Goal: Transaction & Acquisition: Book appointment/travel/reservation

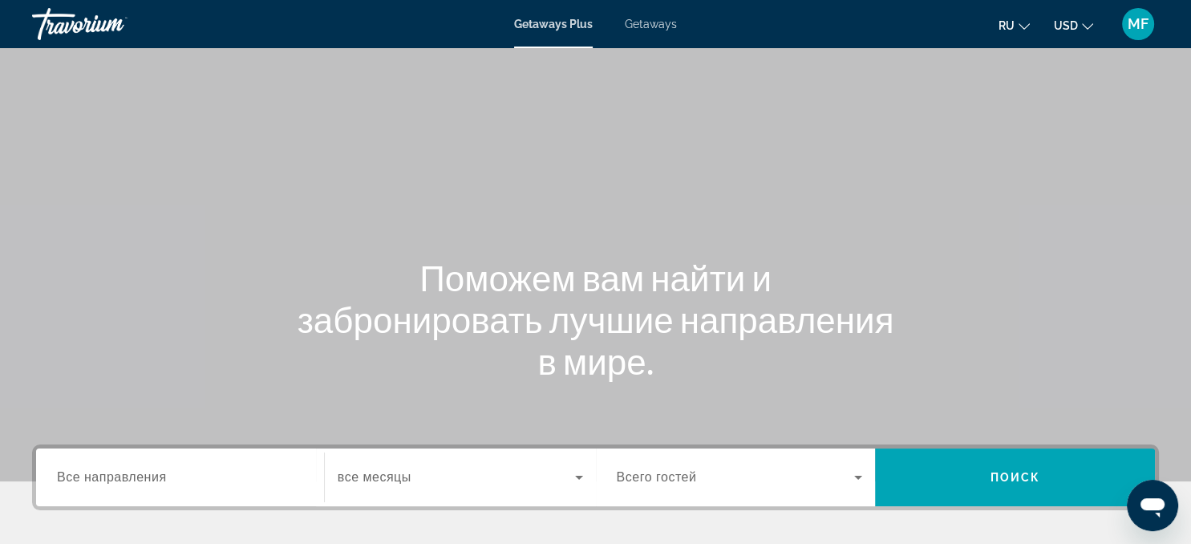
click at [579, 484] on icon "Search widget" at bounding box center [578, 476] width 19 height 19
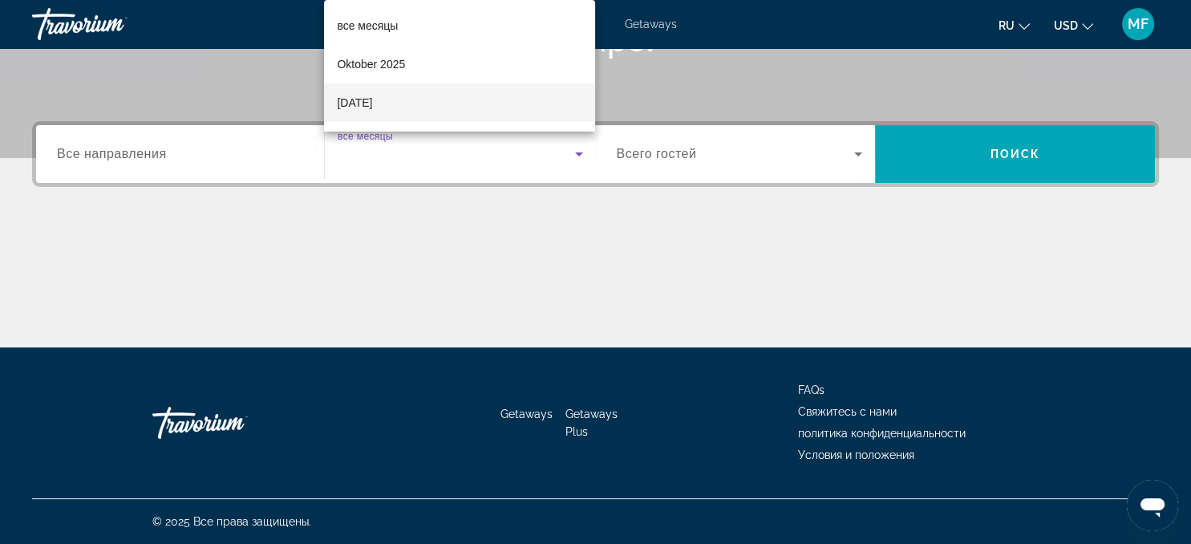
scroll to position [29, 0]
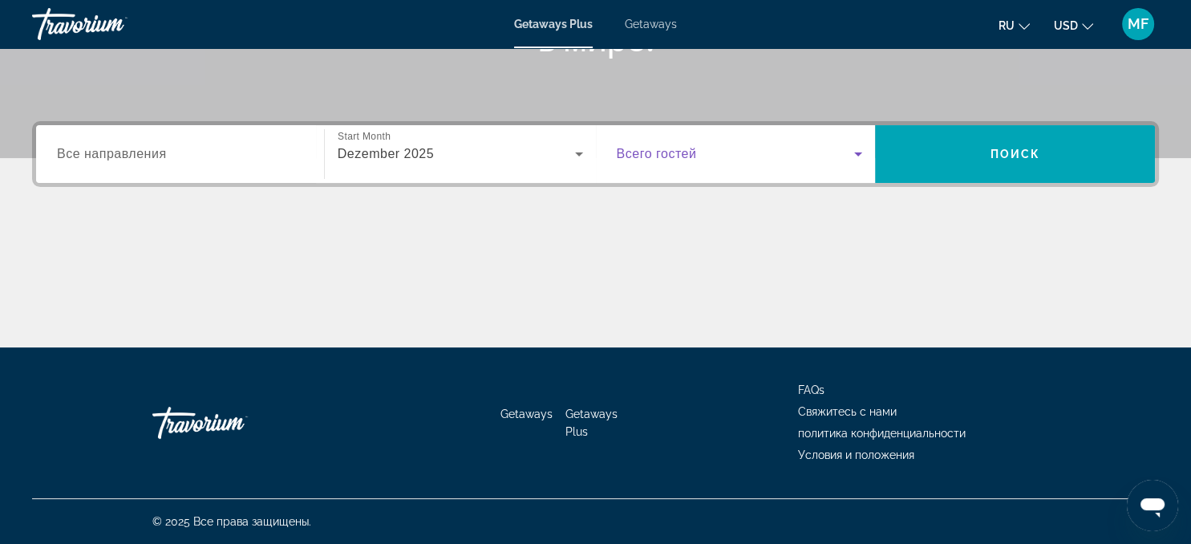
click at [861, 156] on icon "Search widget" at bounding box center [857, 153] width 19 height 19
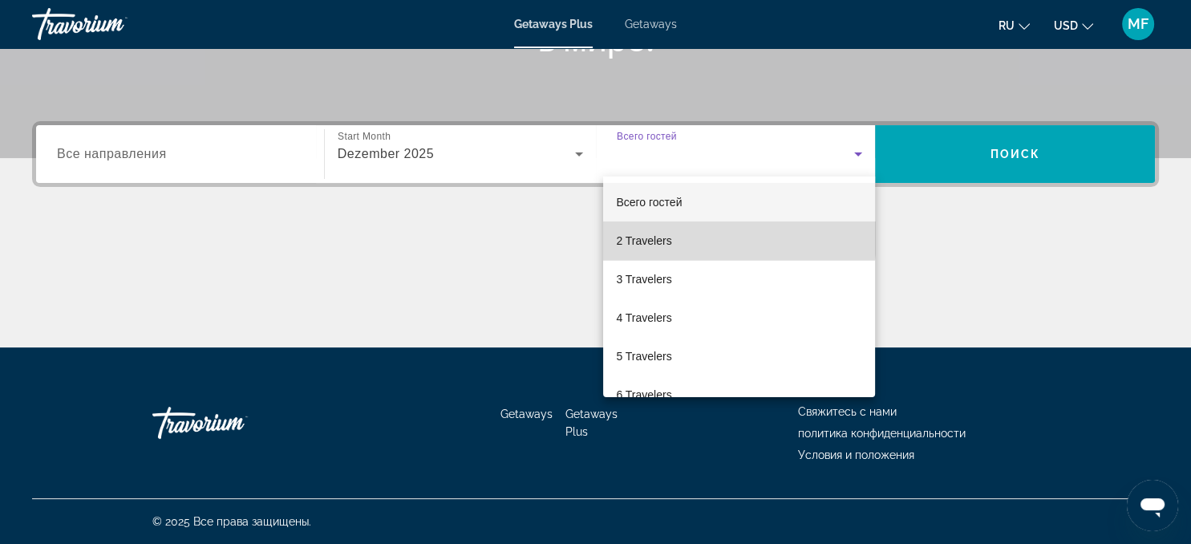
click at [694, 237] on mat-option "2 Travelers" at bounding box center [739, 240] width 272 height 38
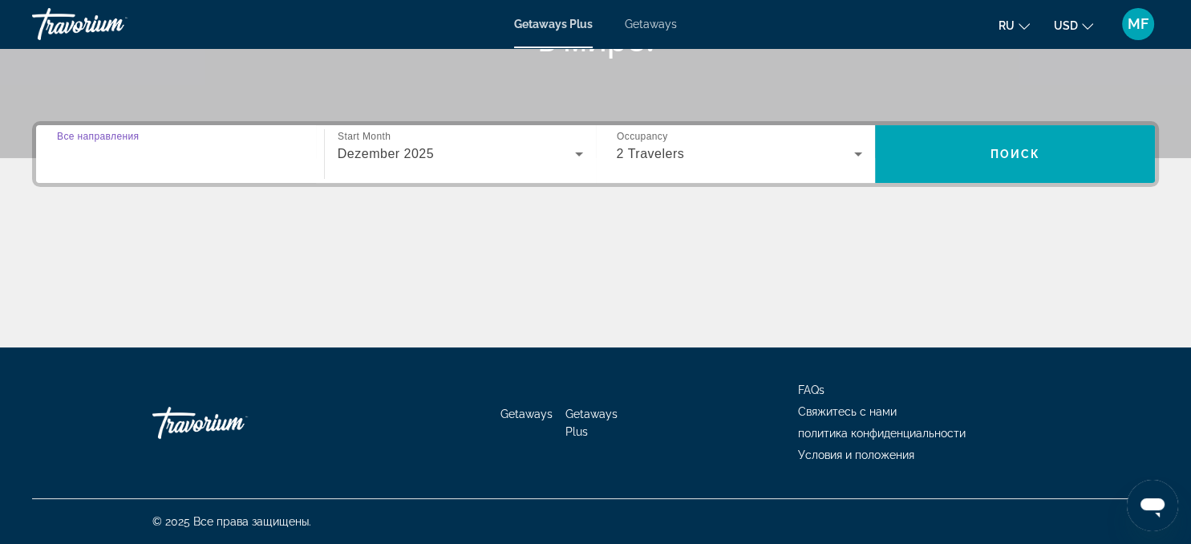
click at [206, 163] on input "Destination Все направления" at bounding box center [180, 154] width 246 height 19
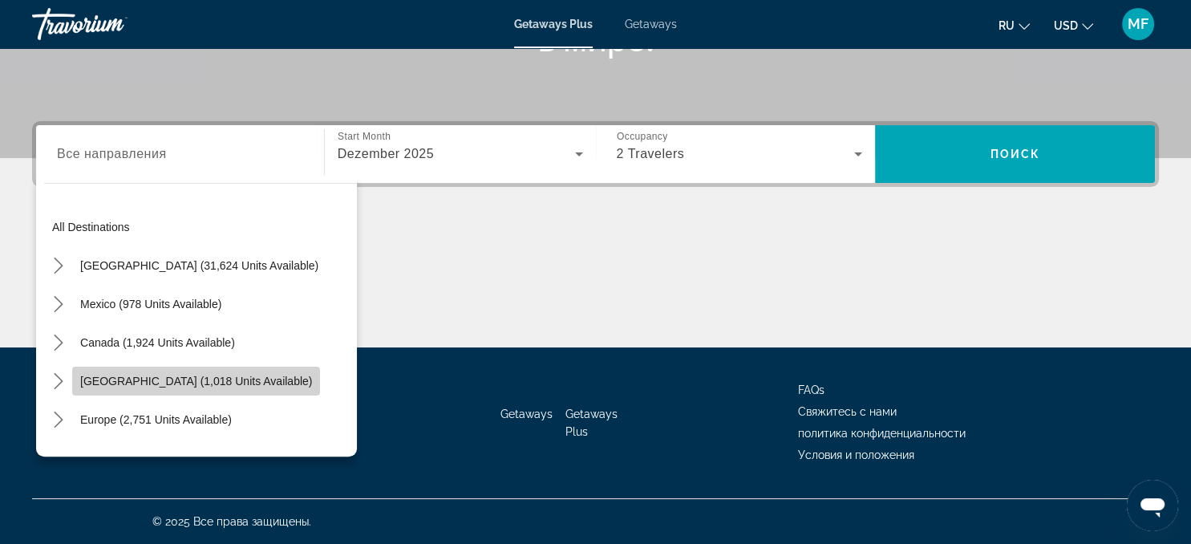
click at [164, 384] on span "Caribbean & Atlantic Islands (1,018 units available)" at bounding box center [196, 380] width 232 height 13
type input "**********"
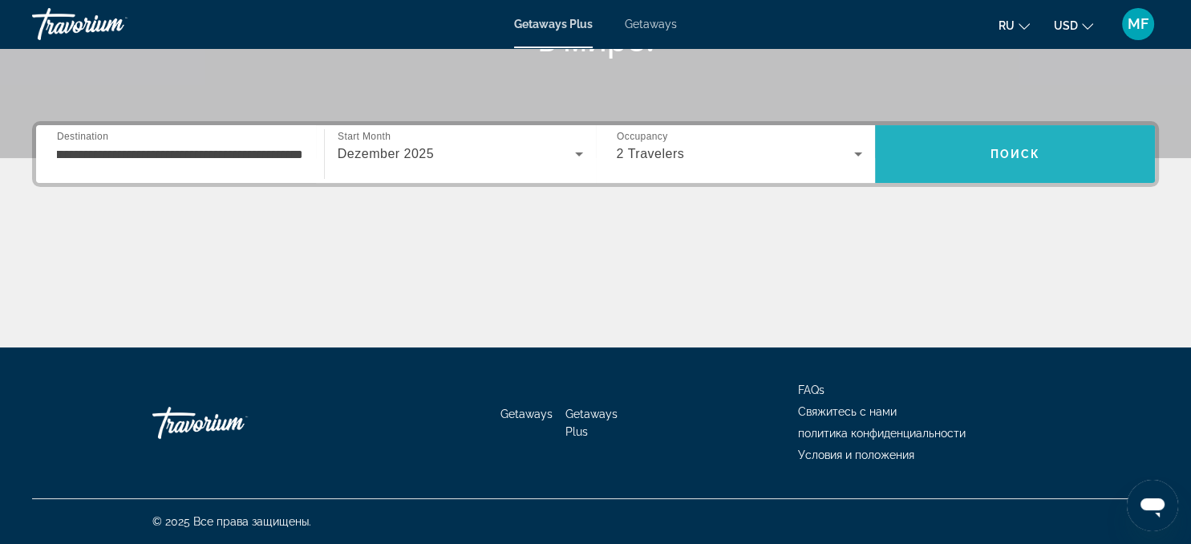
click at [1007, 159] on span "Поиск" at bounding box center [1015, 154] width 51 height 13
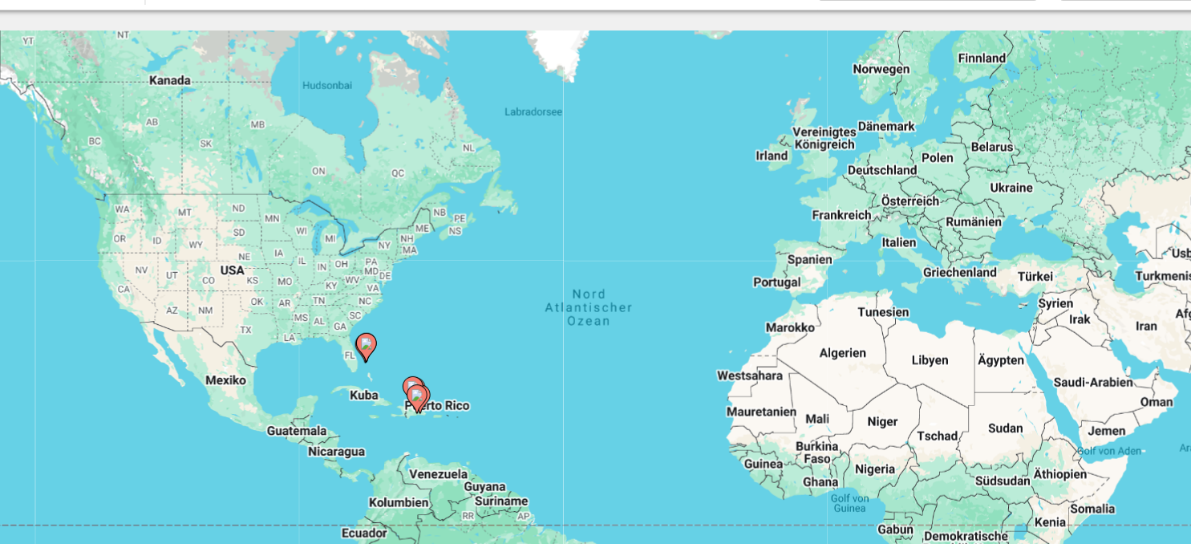
click at [374, 358] on image "Main content" at bounding box center [375, 355] width 10 height 10
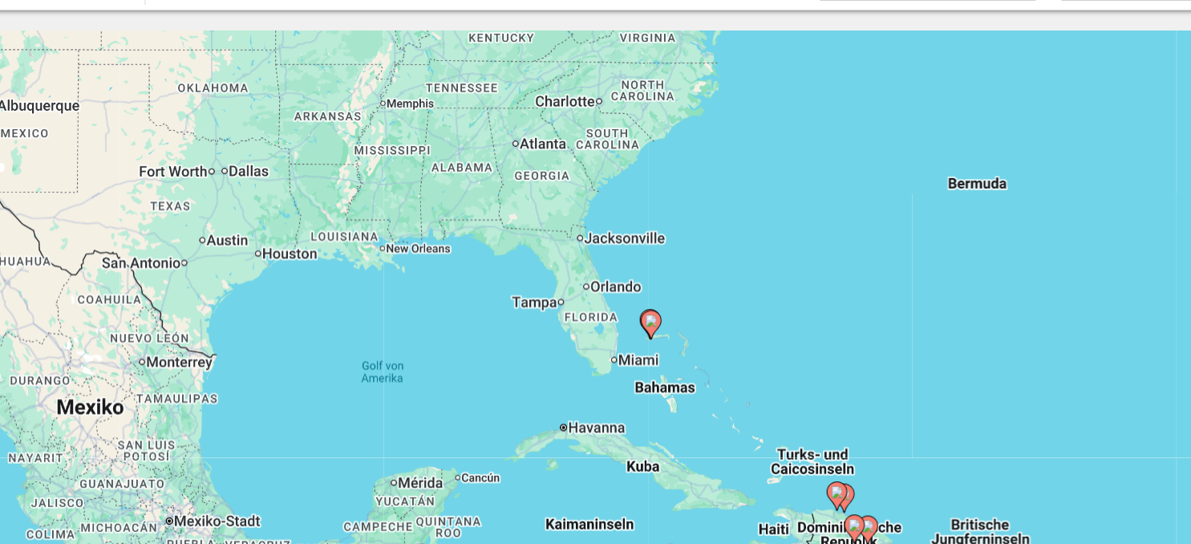
click at [596, 337] on image "Main content" at bounding box center [596, 338] width 10 height 10
type input "**********"
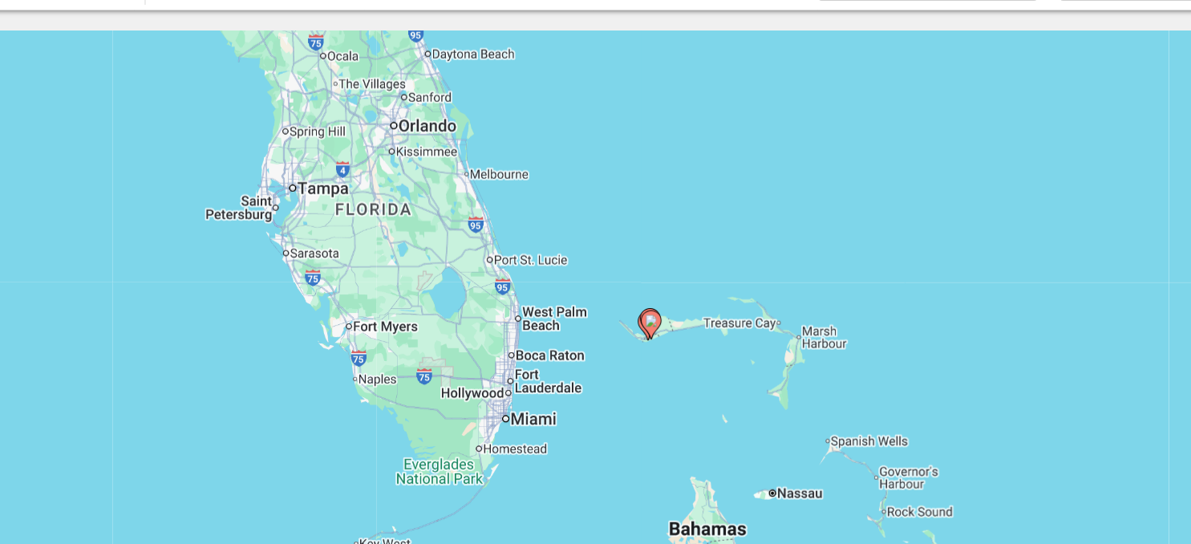
click at [593, 337] on image "Main content" at bounding box center [596, 338] width 10 height 10
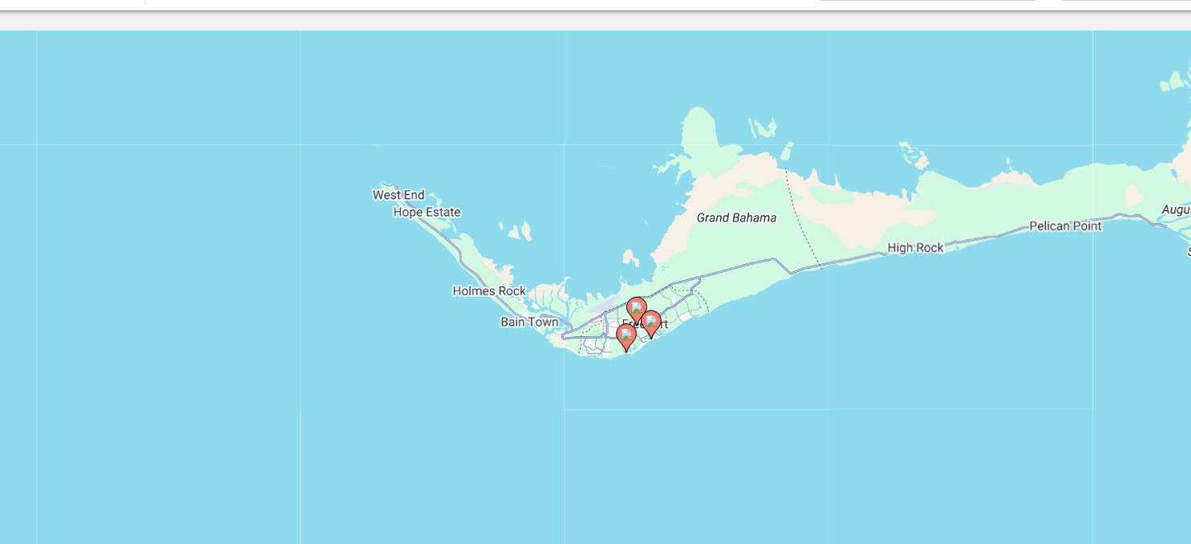
click at [594, 343] on icon "Main content" at bounding box center [595, 340] width 14 height 21
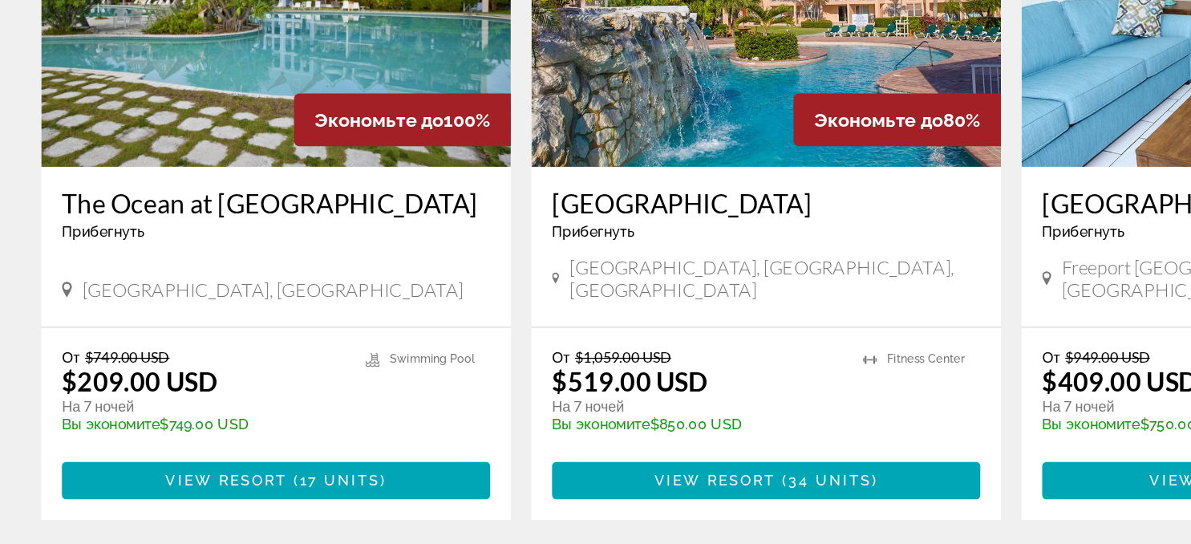
scroll to position [659, 0]
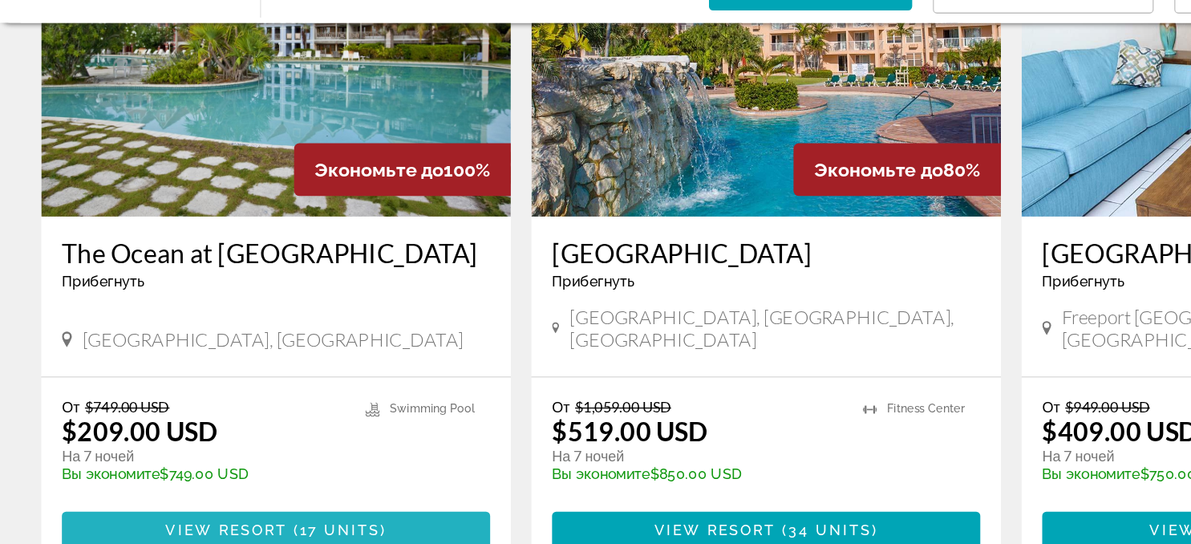
click at [230, 484] on span "( 17 units )" at bounding box center [261, 490] width 77 height 13
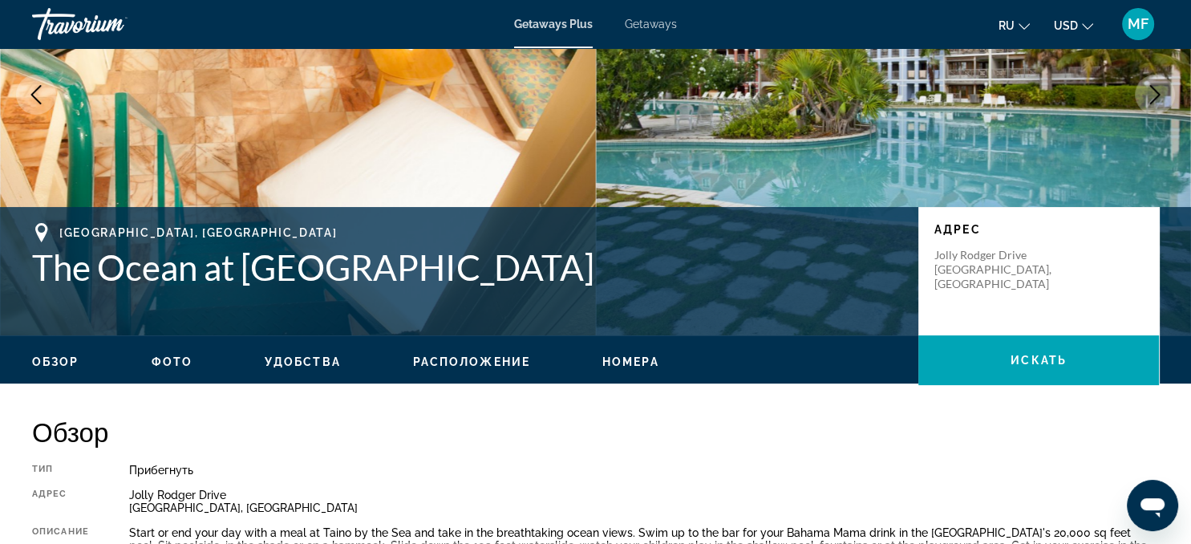
scroll to position [188, 0]
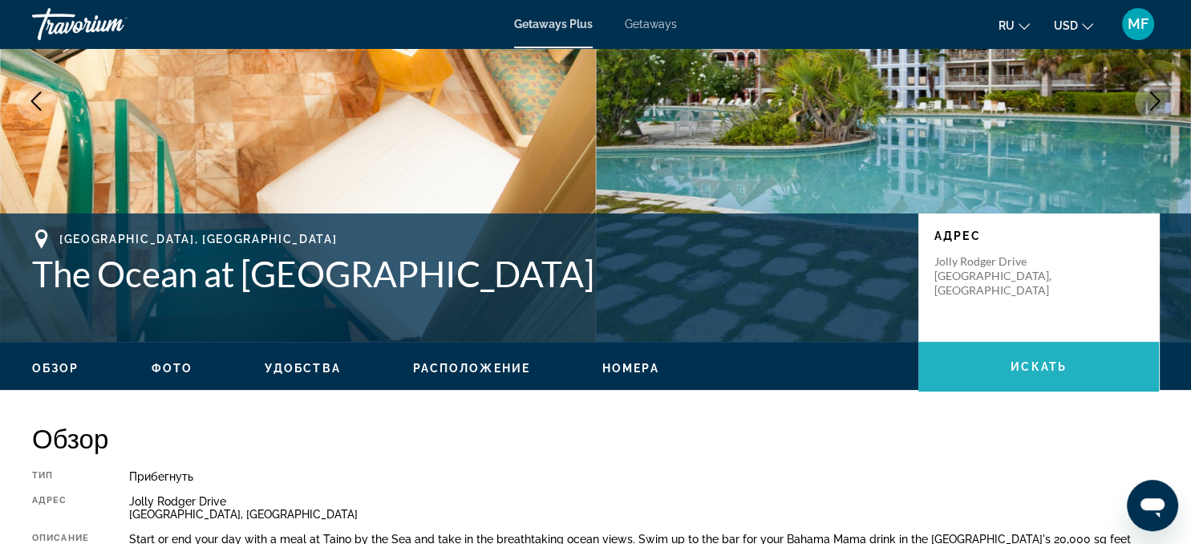
click at [990, 355] on span "Main content" at bounding box center [1038, 366] width 241 height 38
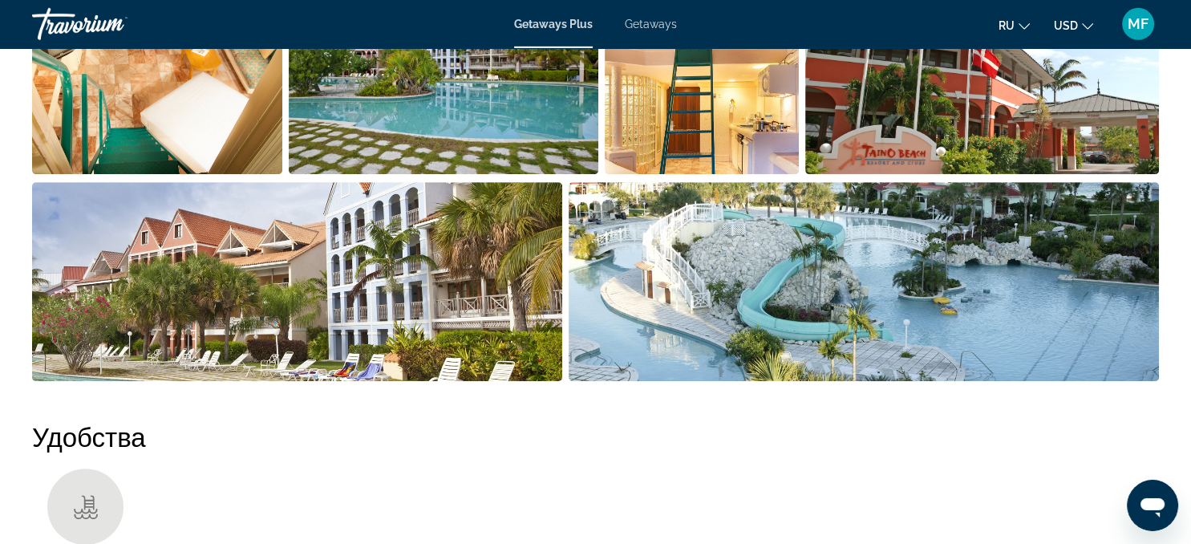
scroll to position [848, 0]
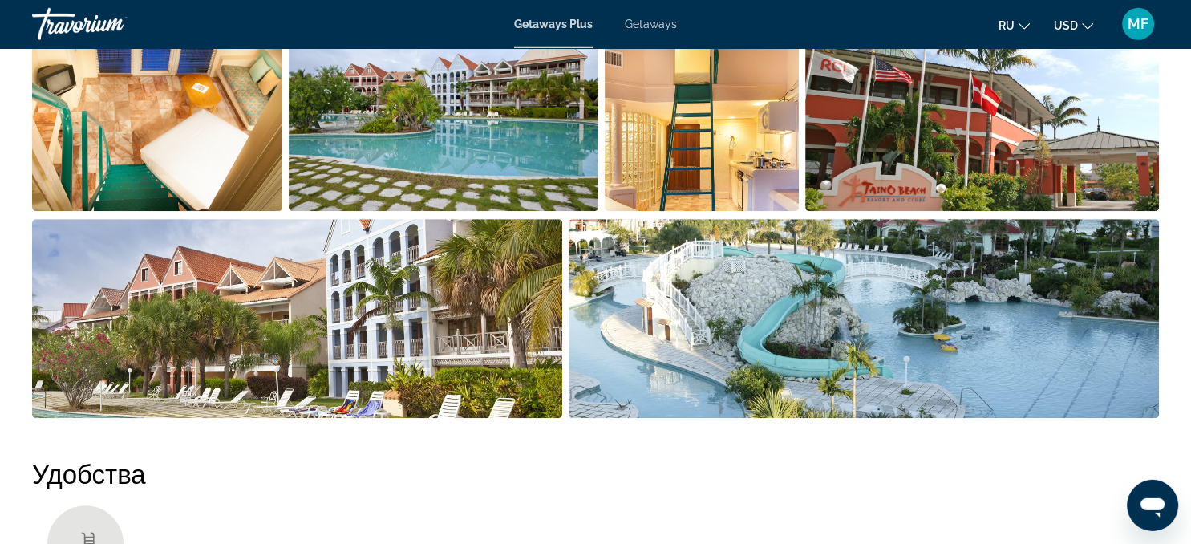
click at [192, 138] on img "Open full-screen image slider" at bounding box center [157, 111] width 250 height 199
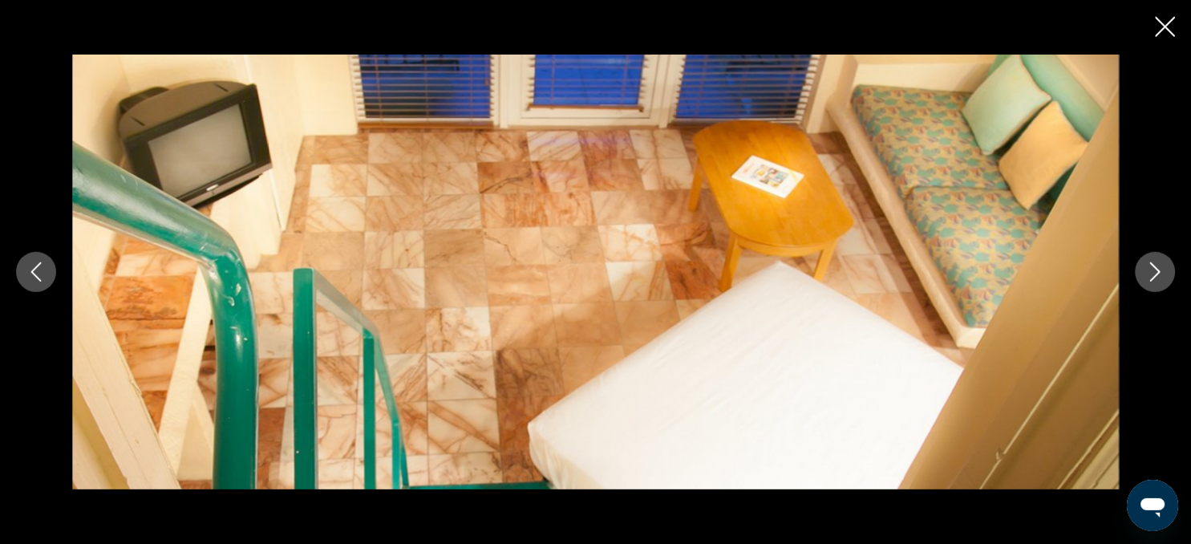
click at [1163, 265] on icon "Next image" at bounding box center [1154, 271] width 19 height 19
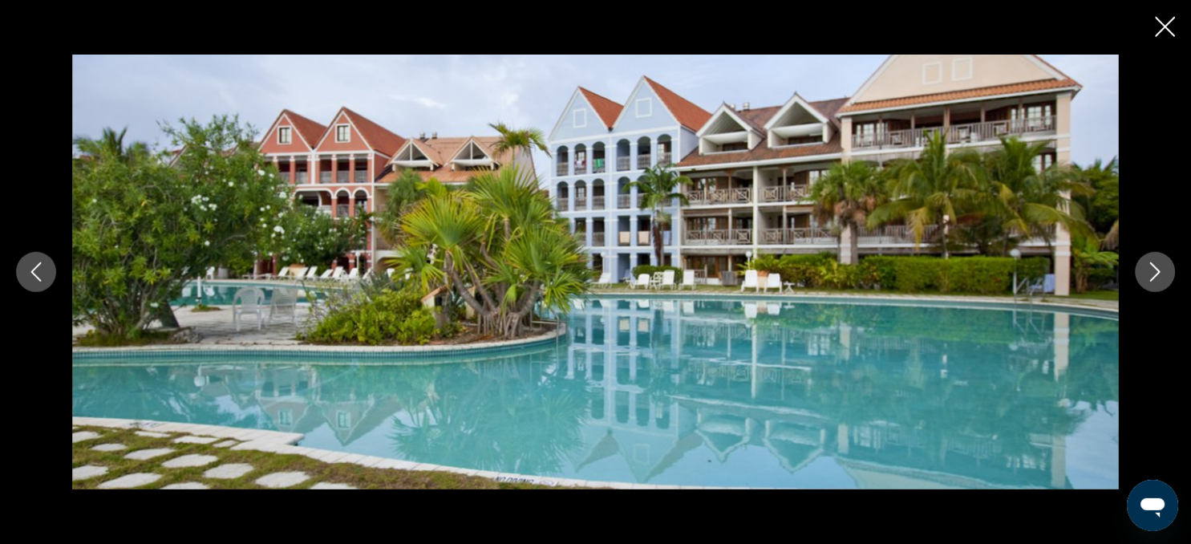
click at [1163, 265] on icon "Next image" at bounding box center [1154, 271] width 19 height 19
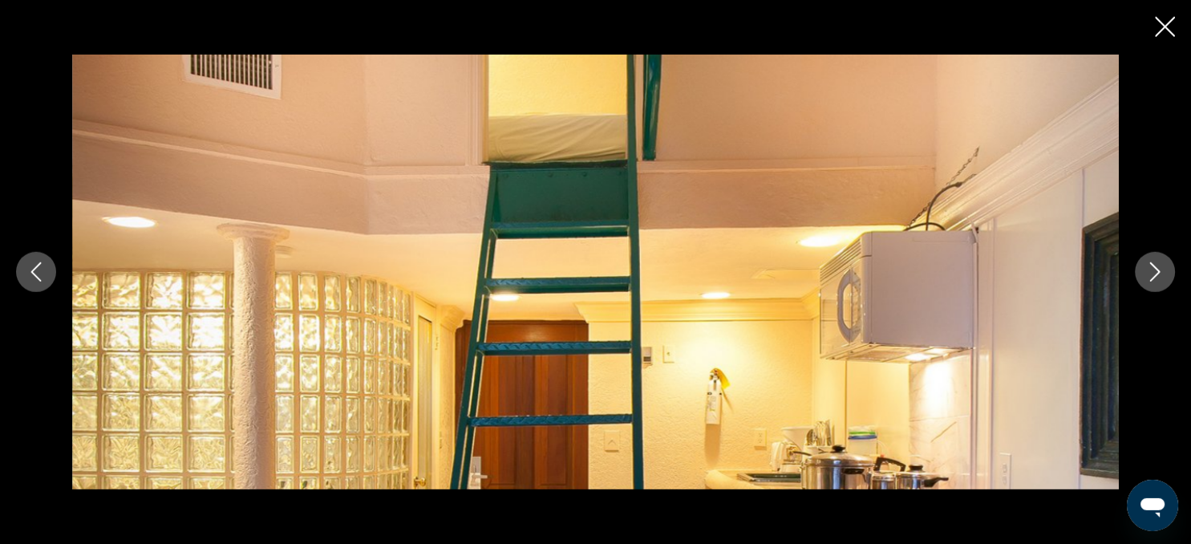
click at [1163, 265] on icon "Next image" at bounding box center [1154, 271] width 19 height 19
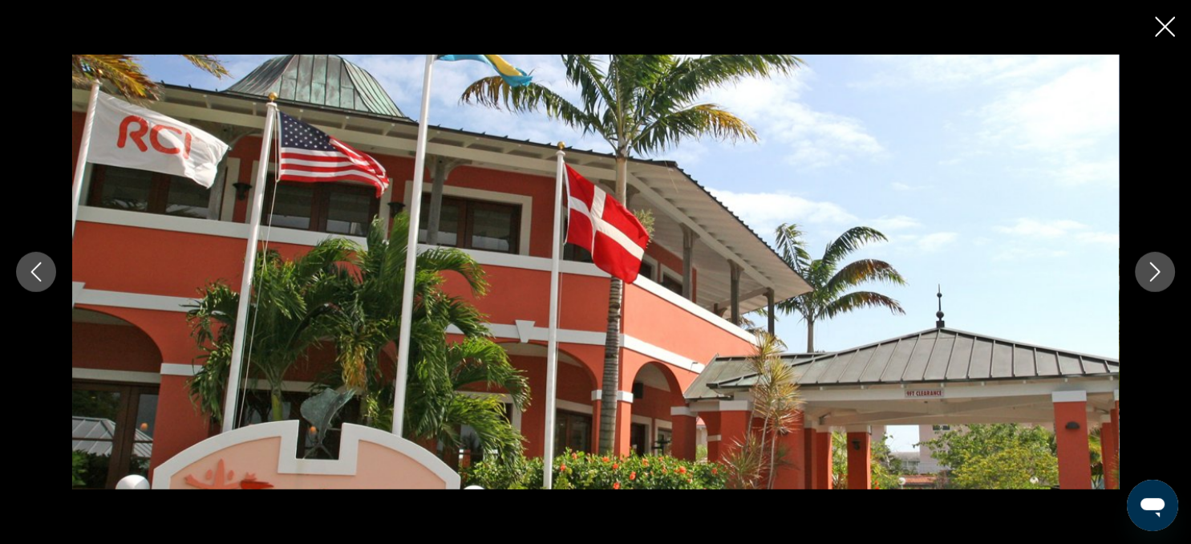
click at [1149, 269] on icon "Next image" at bounding box center [1154, 271] width 19 height 19
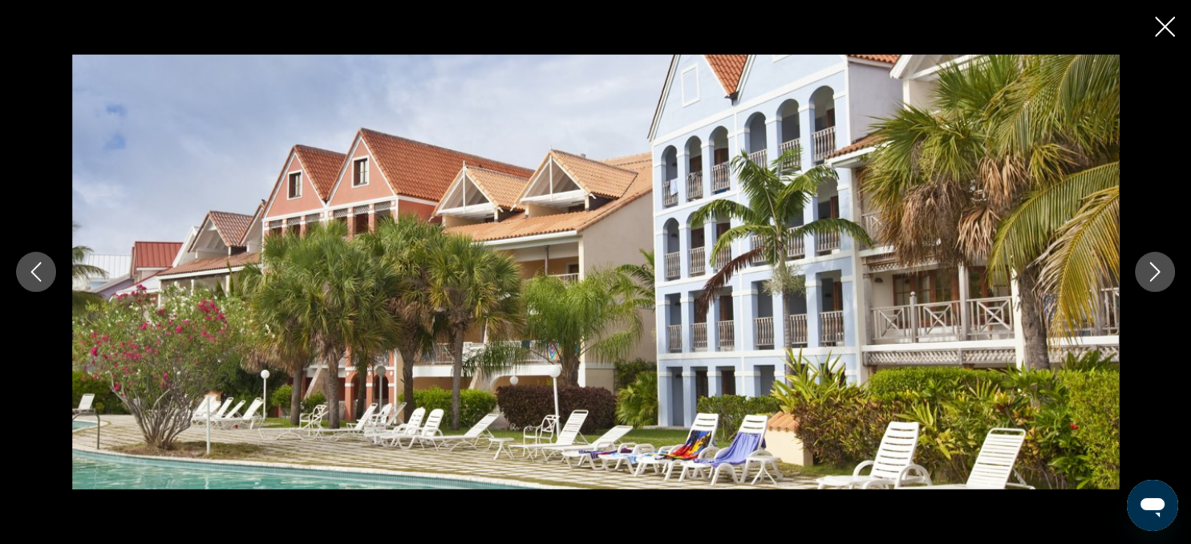
click at [1149, 269] on icon "Next image" at bounding box center [1154, 271] width 19 height 19
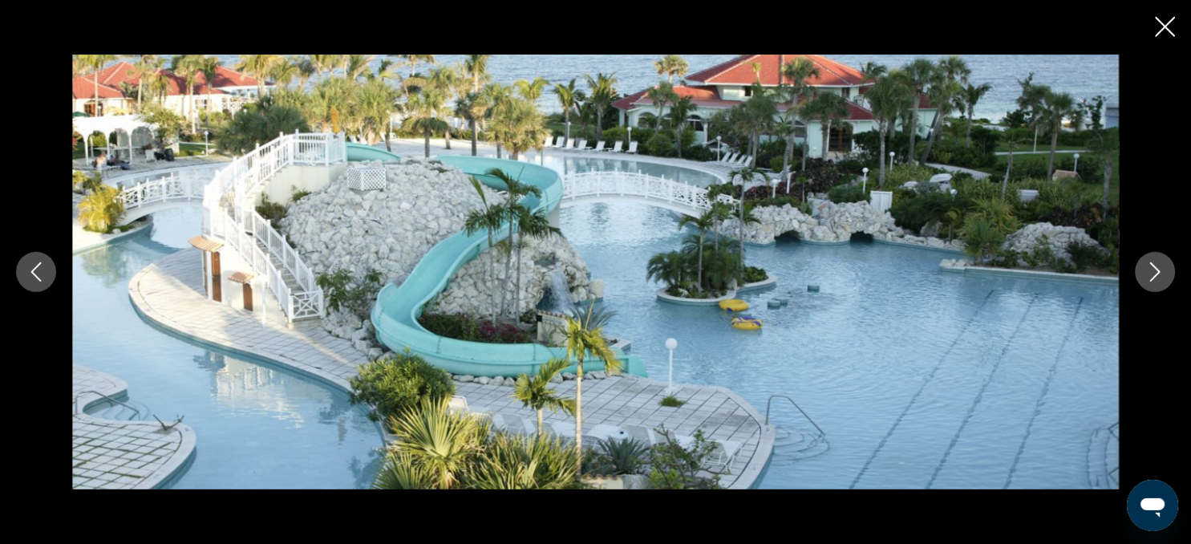
click at [1149, 269] on icon "Next image" at bounding box center [1154, 271] width 19 height 19
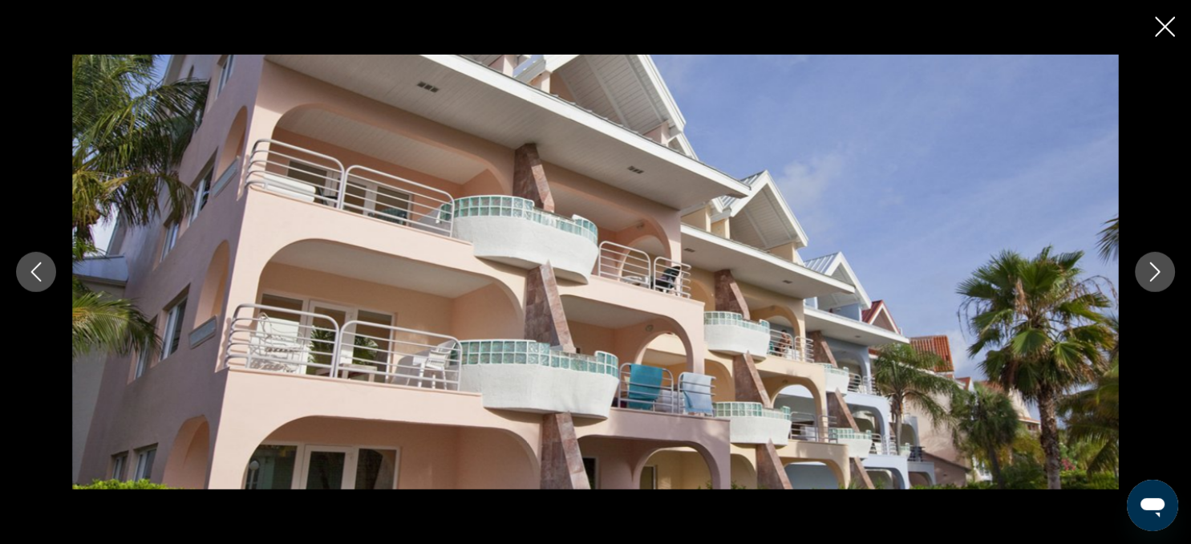
click at [1149, 269] on icon "Next image" at bounding box center [1154, 271] width 19 height 19
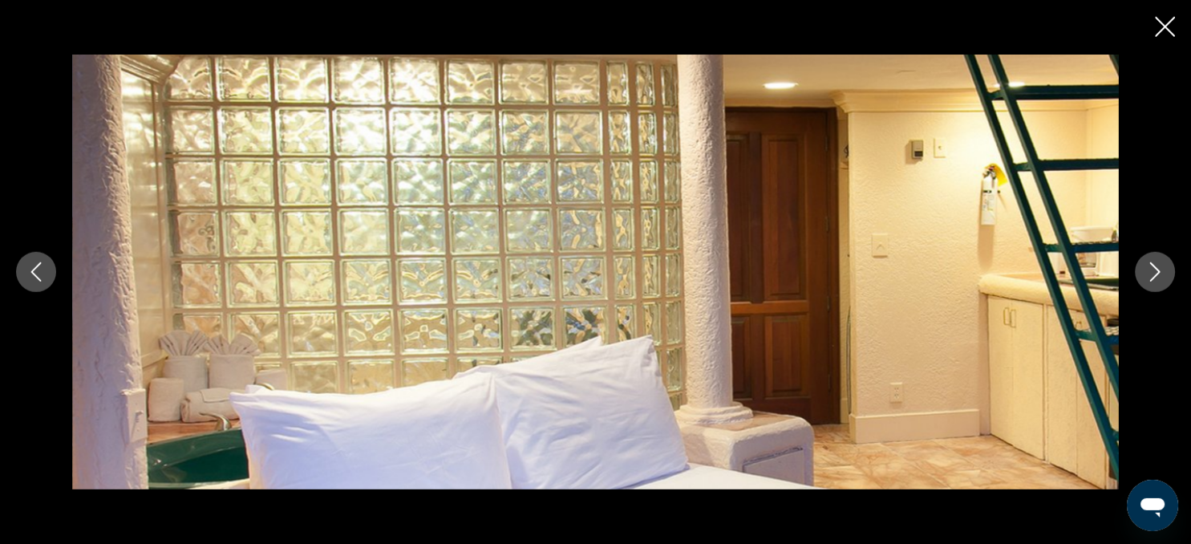
click at [1142, 273] on button "Next image" at bounding box center [1155, 272] width 40 height 40
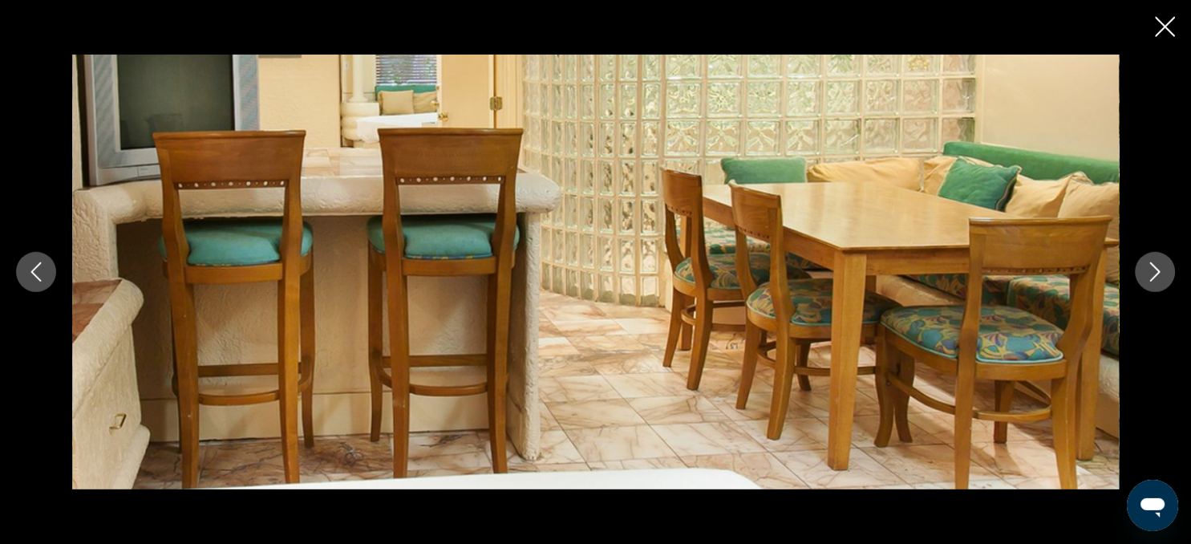
click at [1157, 20] on icon "Close slideshow" at bounding box center [1165, 27] width 20 height 20
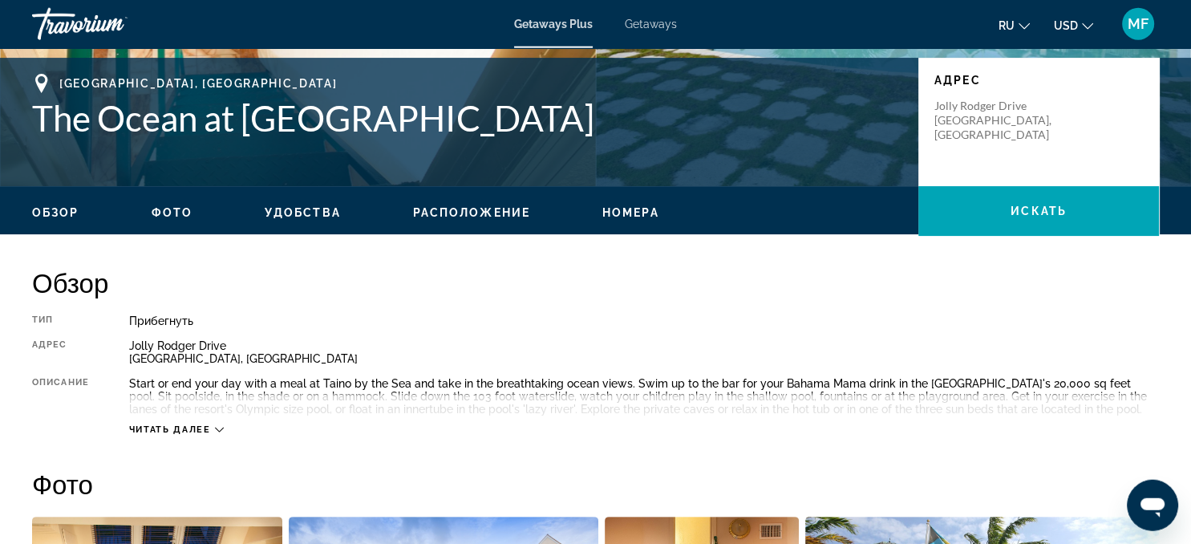
scroll to position [362, 0]
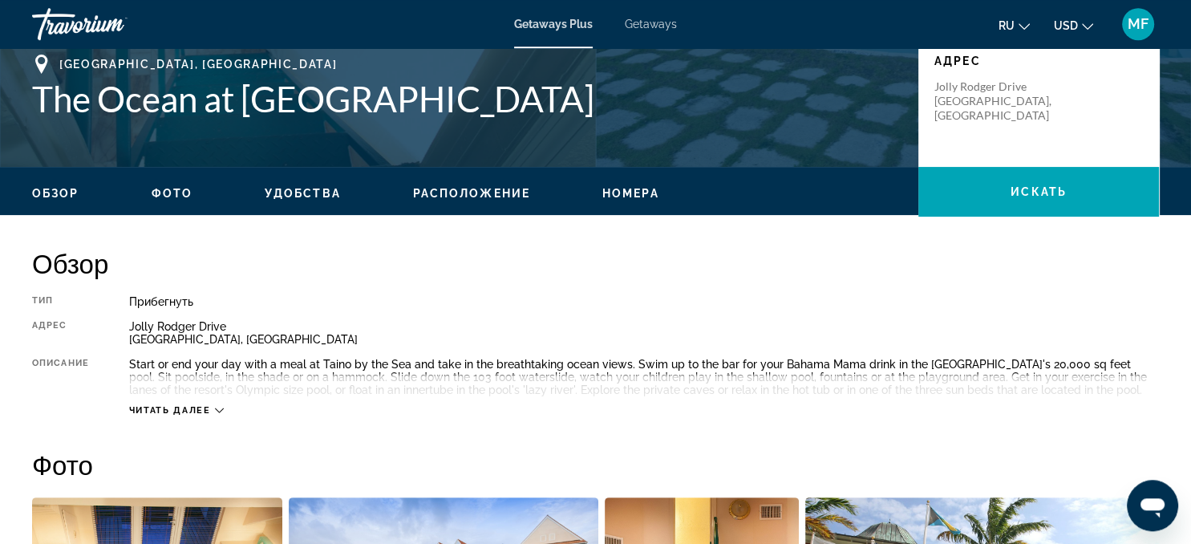
click at [476, 202] on div "Обзор Фото Удобства Расположение Номера искать" at bounding box center [595, 192] width 1191 height 50
click at [472, 192] on span "Расположение" at bounding box center [471, 193] width 117 height 13
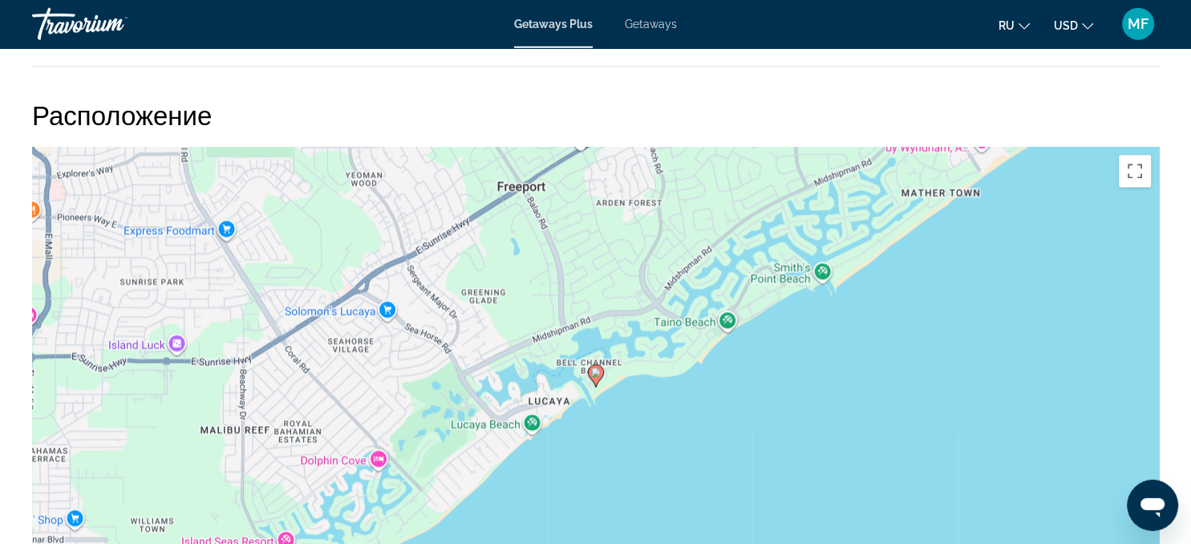
scroll to position [2065, 0]
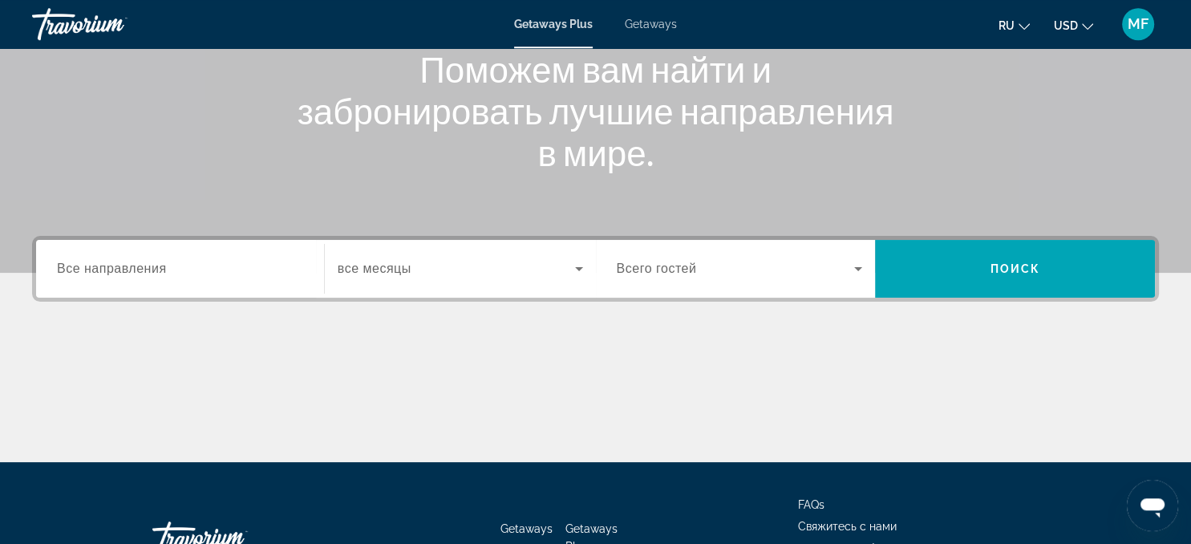
scroll to position [212, 0]
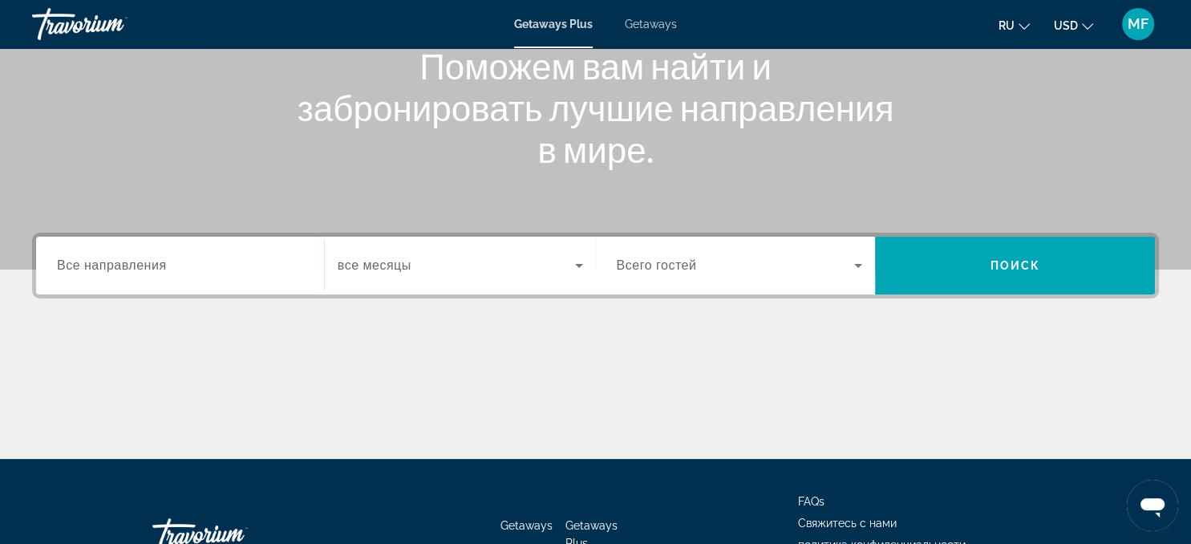
click at [79, 271] on span "Все направления" at bounding box center [112, 265] width 110 height 14
click at [79, 271] on input "Destination Все направления" at bounding box center [180, 266] width 246 height 19
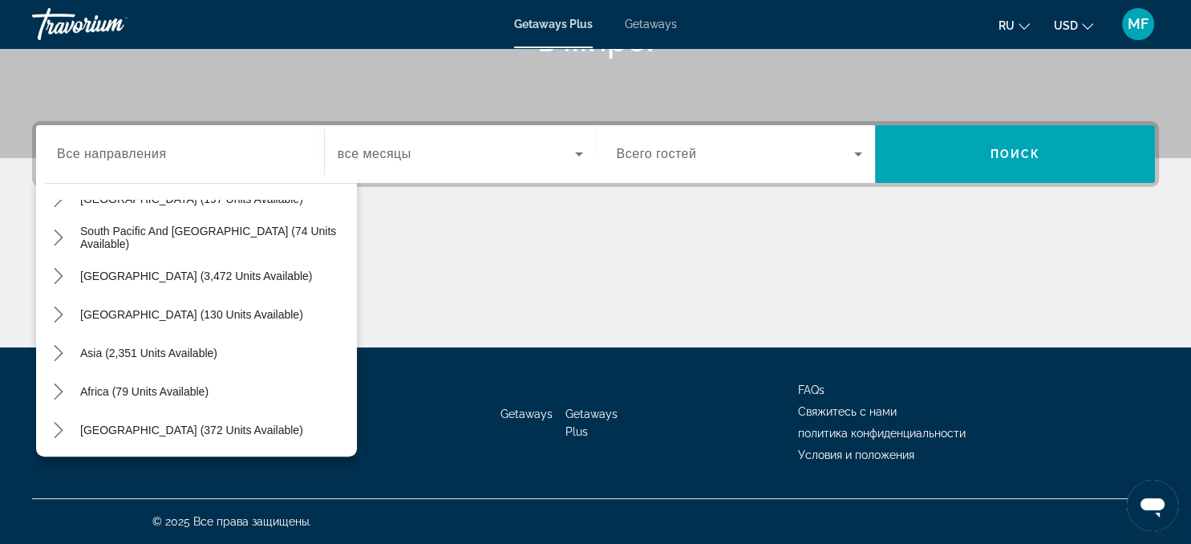
scroll to position [260, 0]
click at [160, 384] on span "Africa (79 units available)" at bounding box center [144, 390] width 128 height 13
type input "**********"
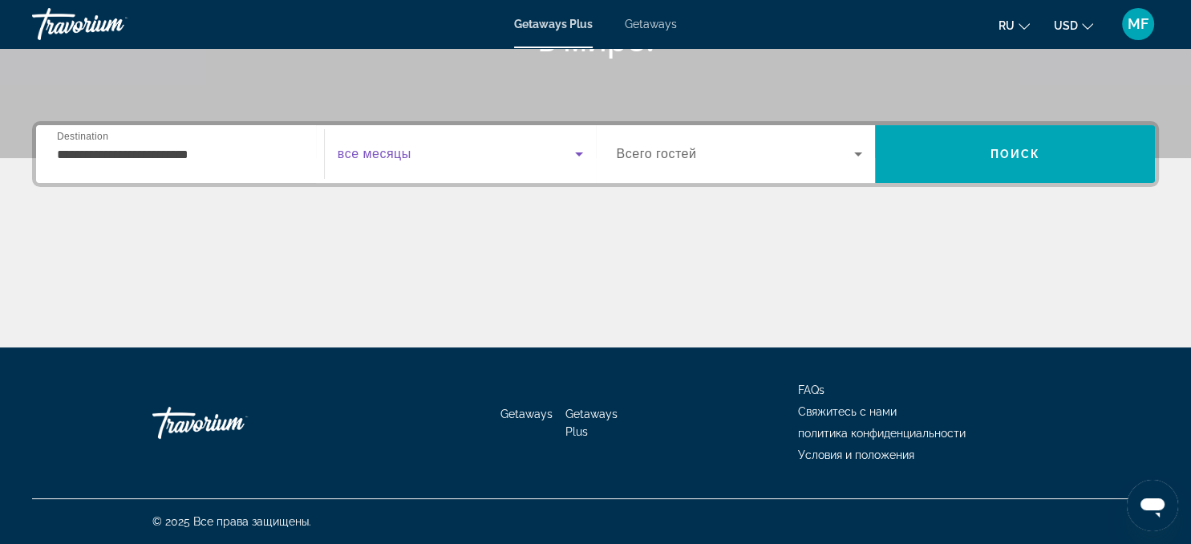
click at [512, 158] on span "Search widget" at bounding box center [456, 153] width 237 height 19
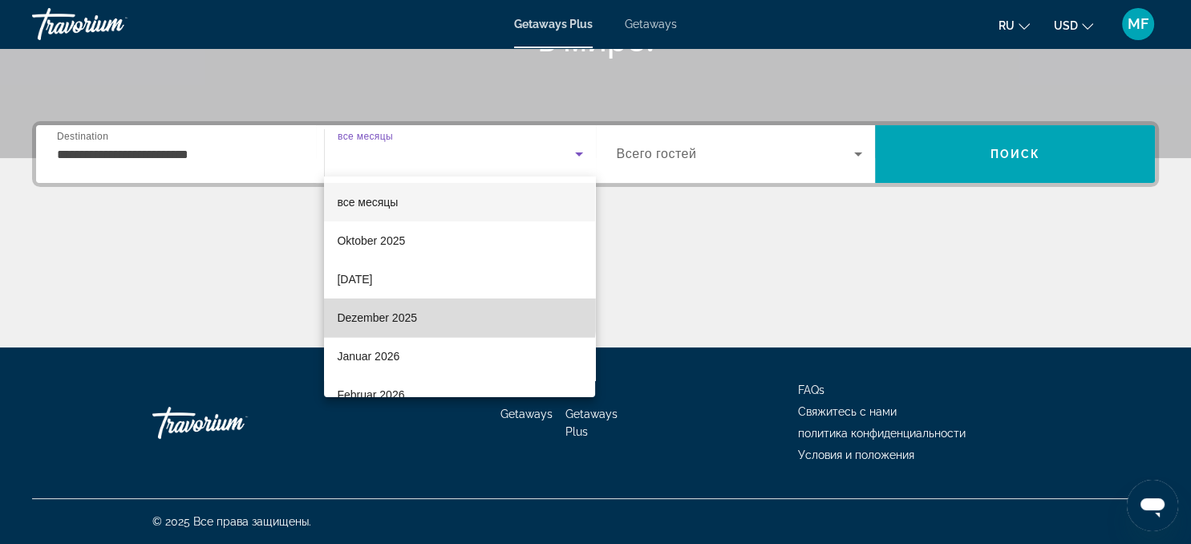
click at [402, 306] on mat-option "Dezember 2025" at bounding box center [459, 317] width 271 height 38
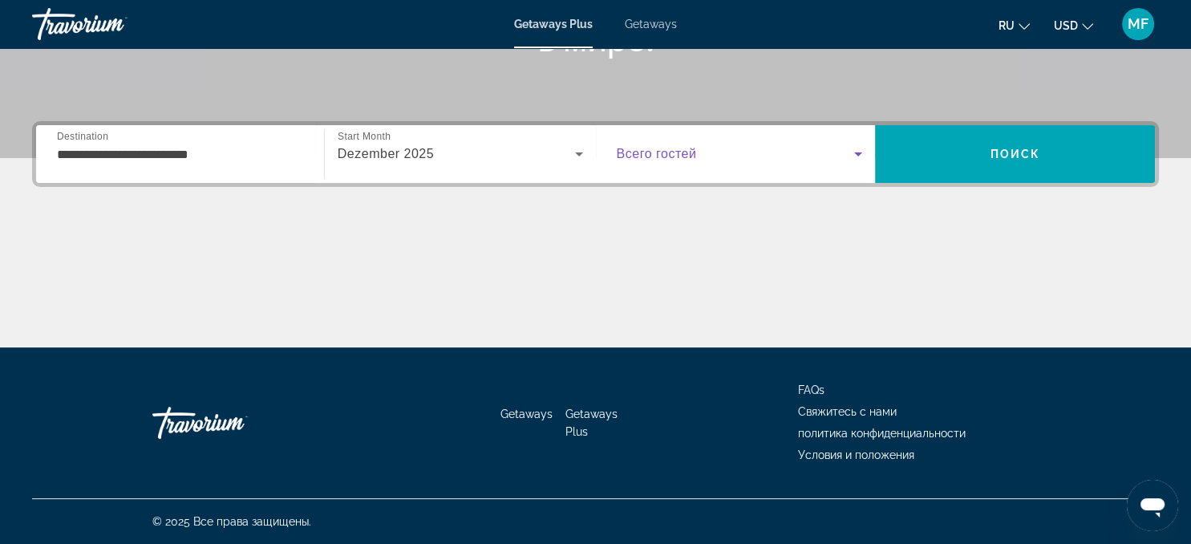
click at [862, 150] on icon "Search widget" at bounding box center [857, 153] width 19 height 19
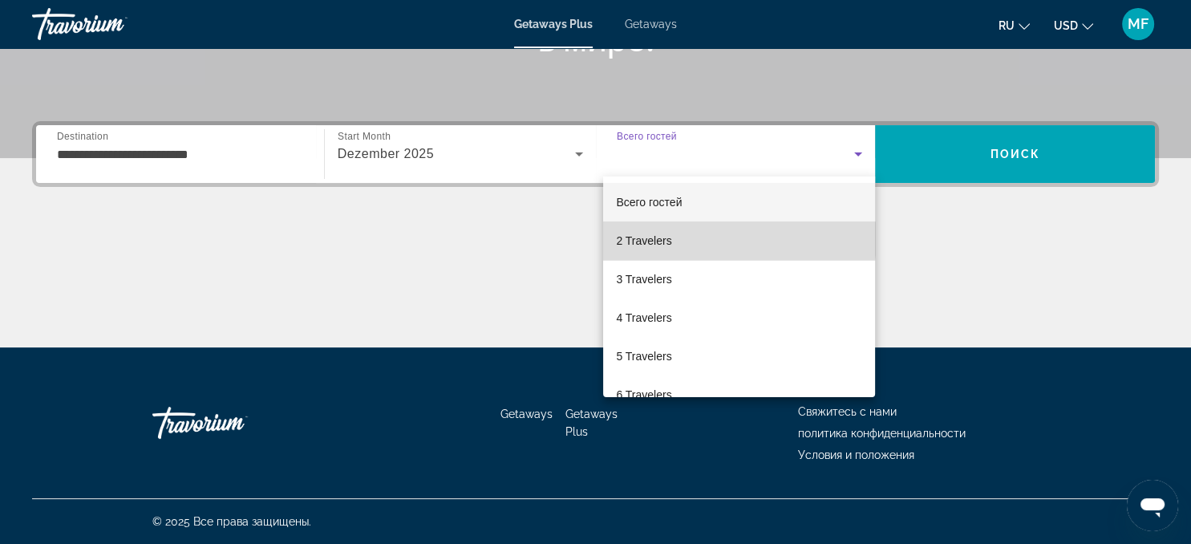
click at [720, 239] on mat-option "2 Travelers" at bounding box center [739, 240] width 272 height 38
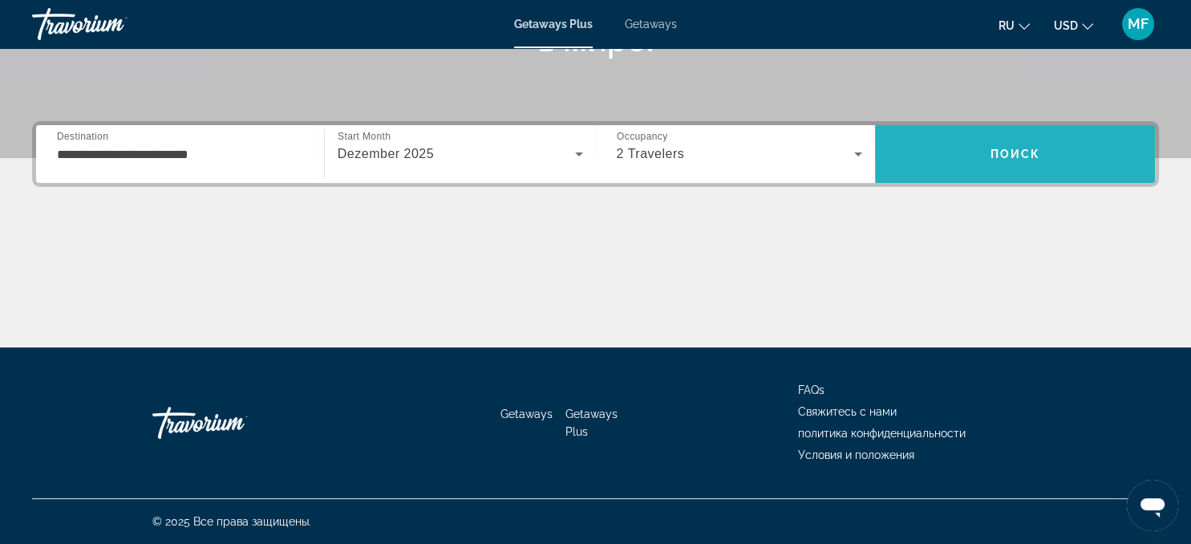
click at [1008, 149] on span "Поиск" at bounding box center [1015, 154] width 51 height 13
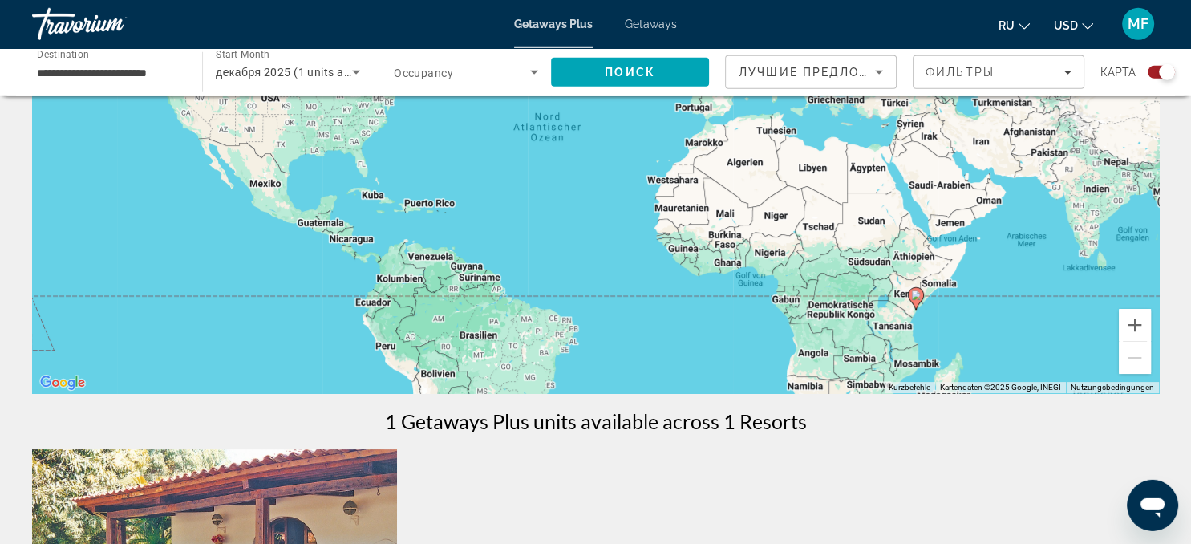
scroll to position [212, 0]
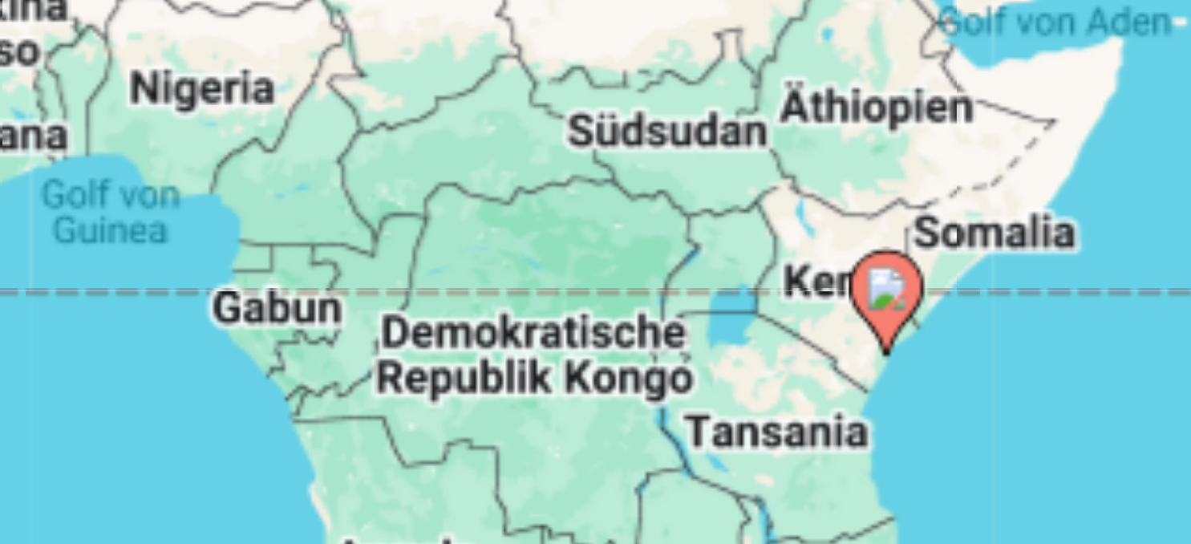
click at [917, 284] on image "Main content" at bounding box center [916, 284] width 10 height 10
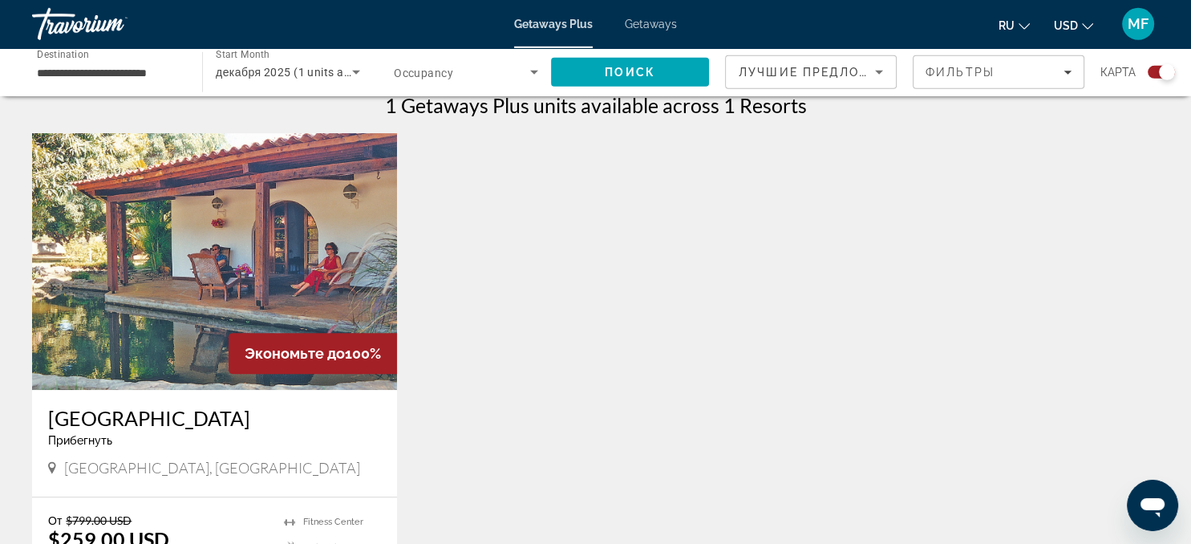
scroll to position [516, 0]
click at [278, 267] on img "Main content" at bounding box center [214, 262] width 365 height 257
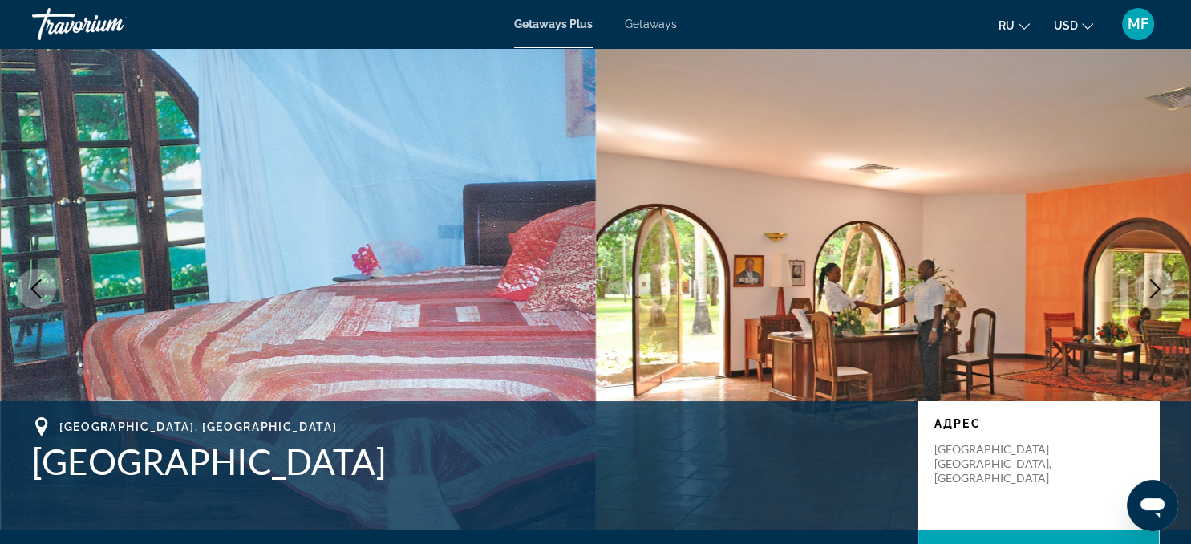
click at [325, 333] on img "Main content" at bounding box center [299, 288] width 596 height 481
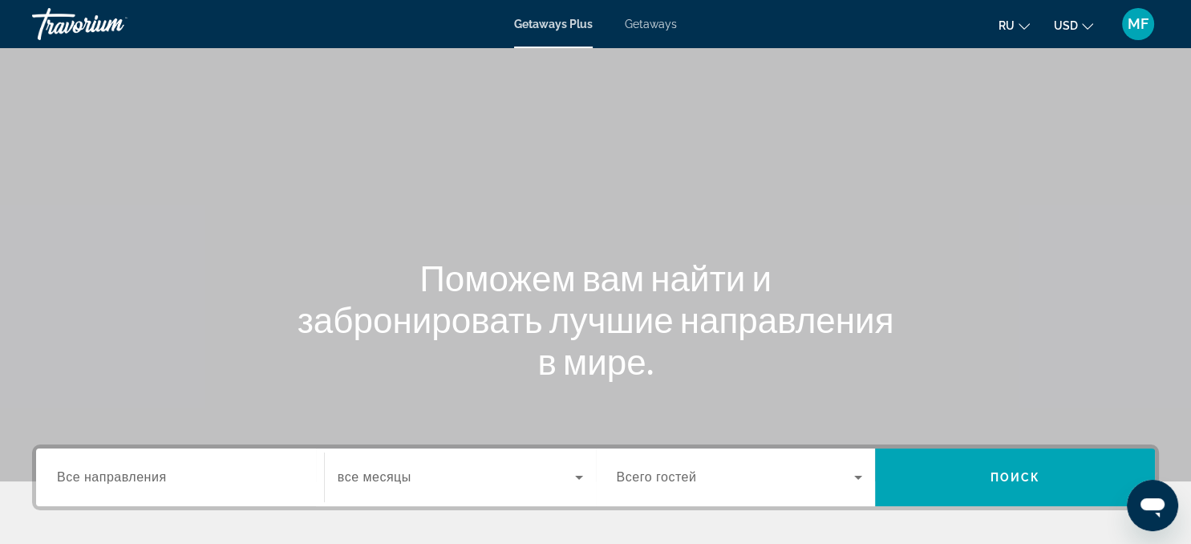
click at [188, 488] on div "Search widget" at bounding box center [180, 478] width 246 height 46
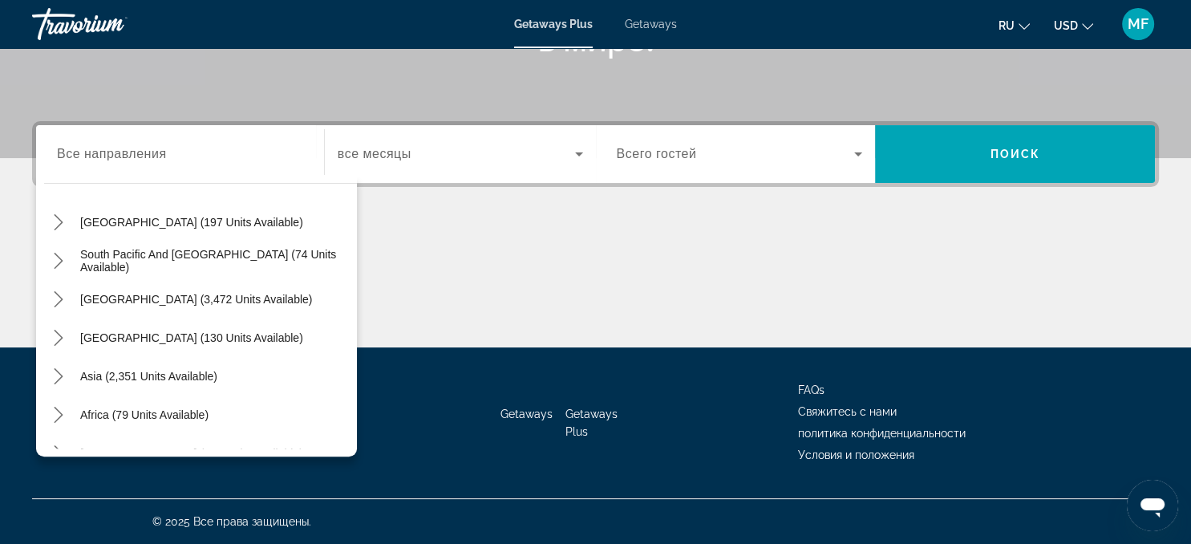
scroll to position [260, 0]
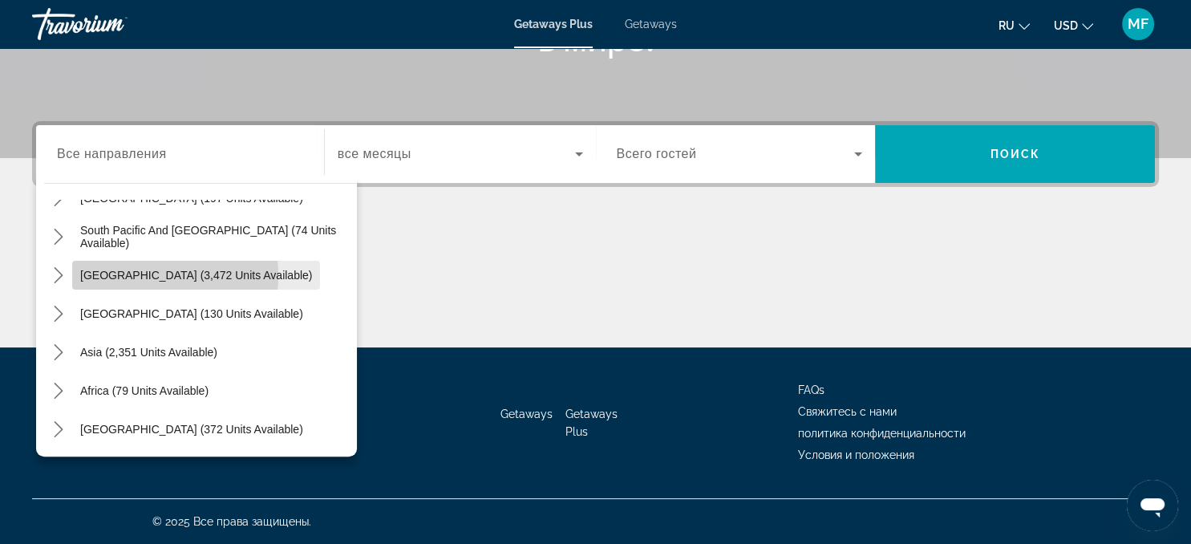
click at [117, 274] on span "[GEOGRAPHIC_DATA] (3,472 units available)" at bounding box center [196, 275] width 232 height 13
type input "**********"
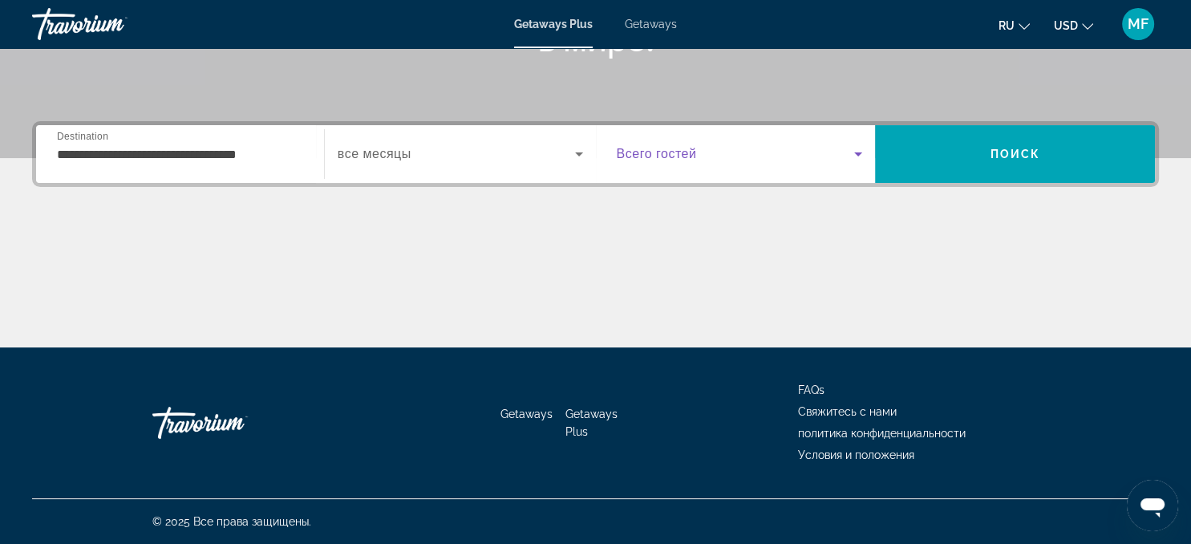
click at [851, 156] on icon "Search widget" at bounding box center [857, 153] width 19 height 19
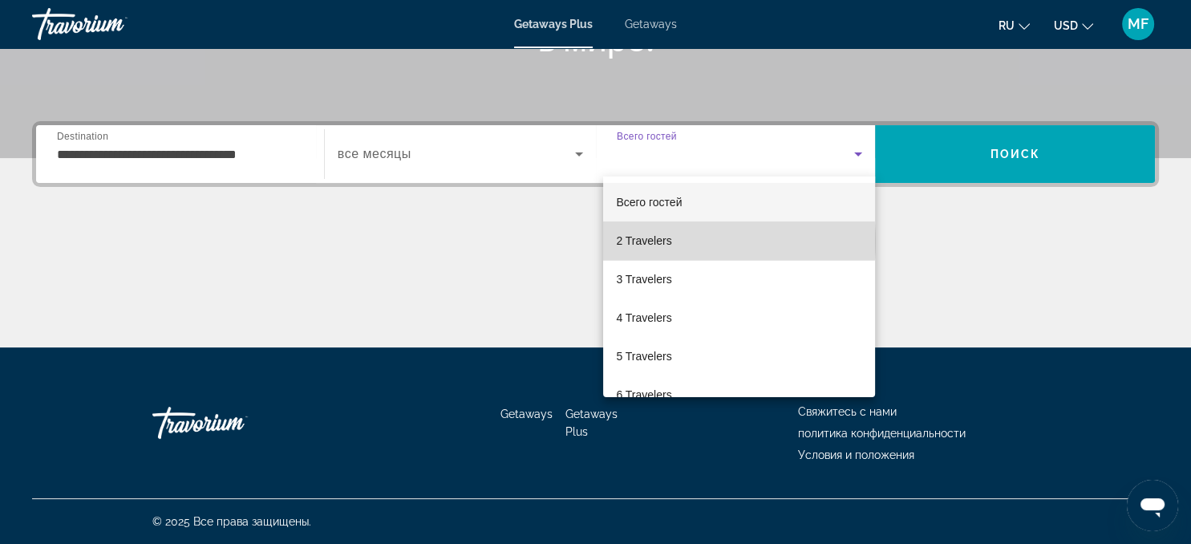
click at [672, 241] on mat-option "2 Travelers" at bounding box center [739, 240] width 272 height 38
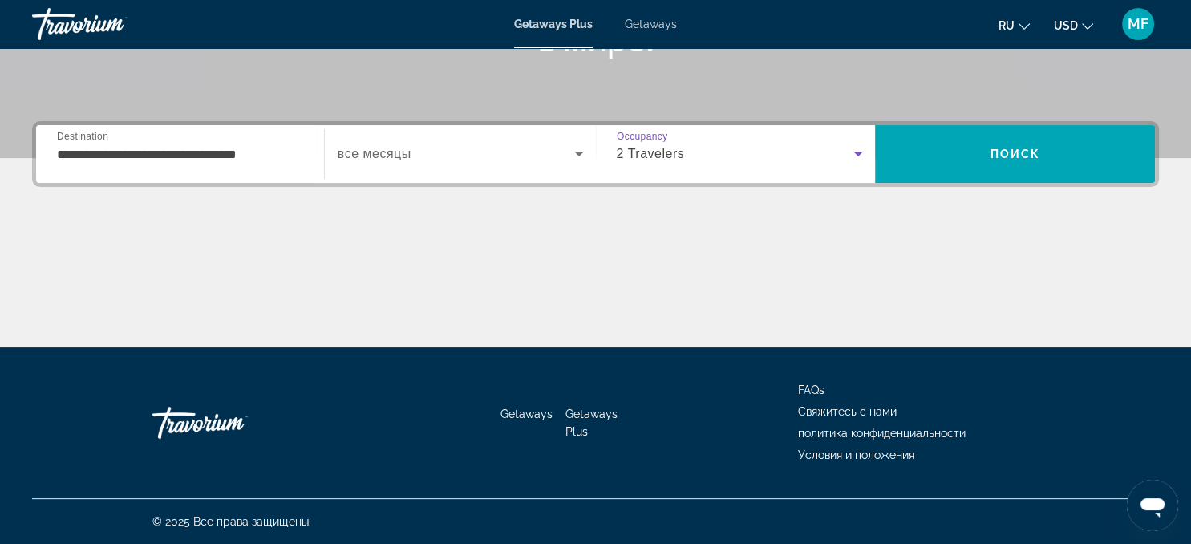
click at [419, 168] on div "Search widget" at bounding box center [460, 154] width 245 height 45
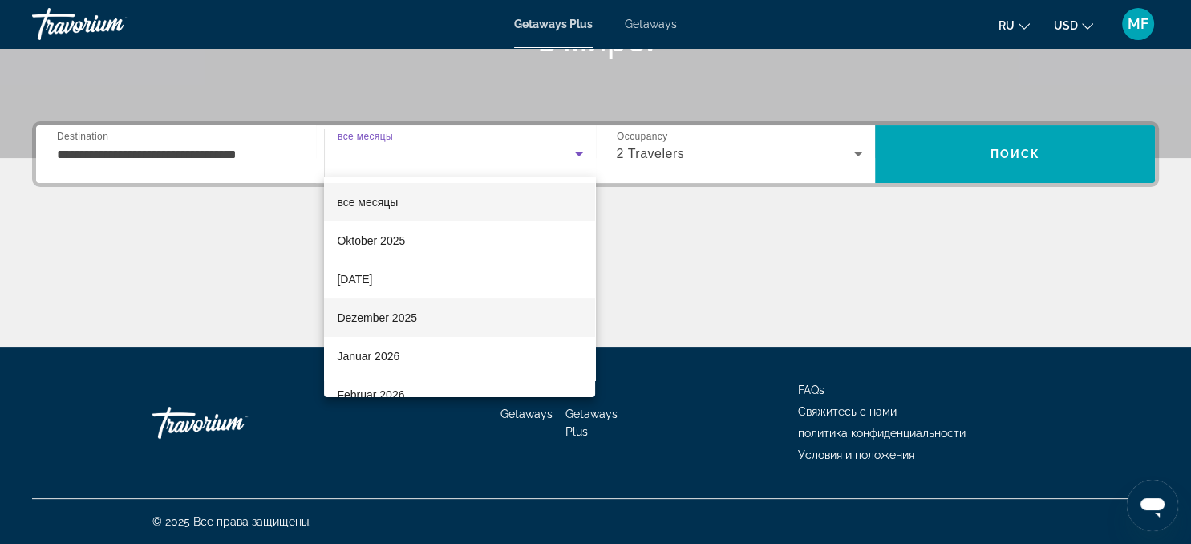
click at [395, 318] on span "Dezember 2025" at bounding box center [377, 317] width 80 height 19
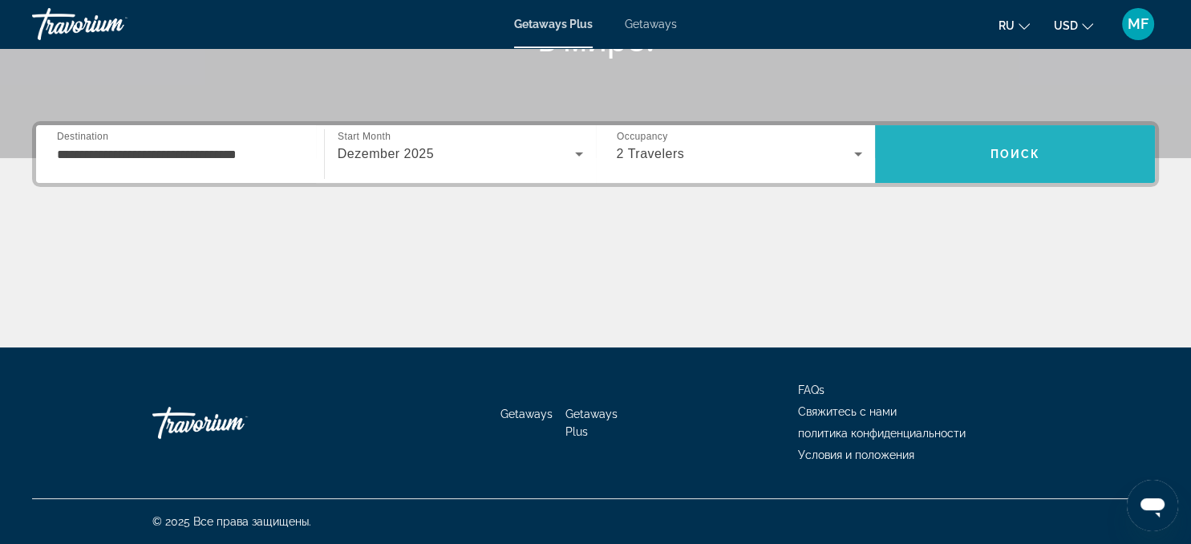
click at [1046, 143] on span "Search" at bounding box center [1015, 154] width 280 height 38
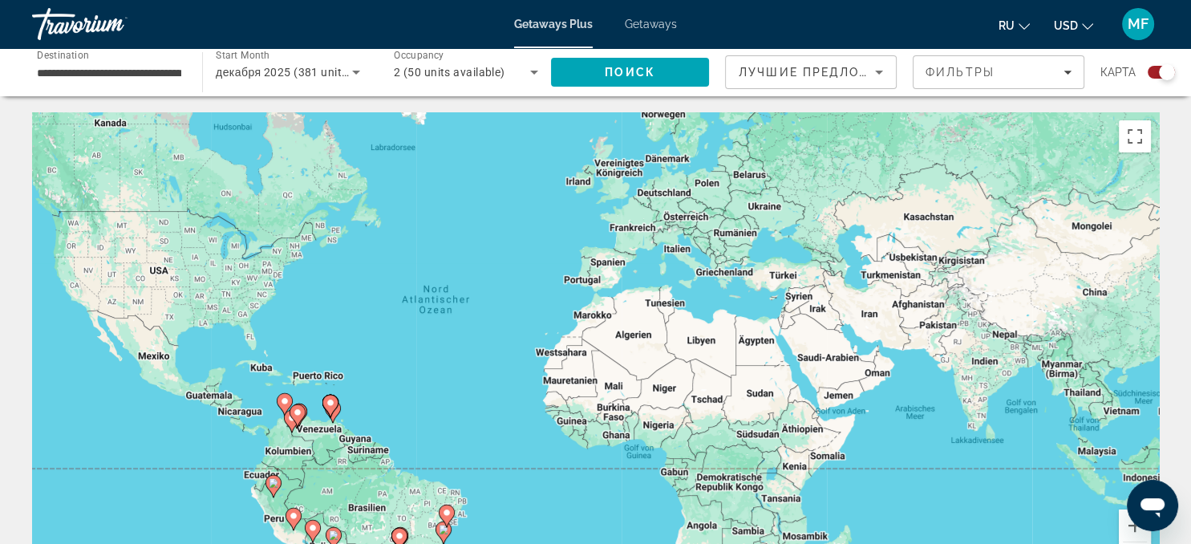
drag, startPoint x: 439, startPoint y: 435, endPoint x: 402, endPoint y: 355, distance: 87.5
click at [402, 355] on div "Um den Modus zum Ziehen mit der Tastatur zu aktivieren, drückst du Alt + Eingab…" at bounding box center [595, 352] width 1127 height 481
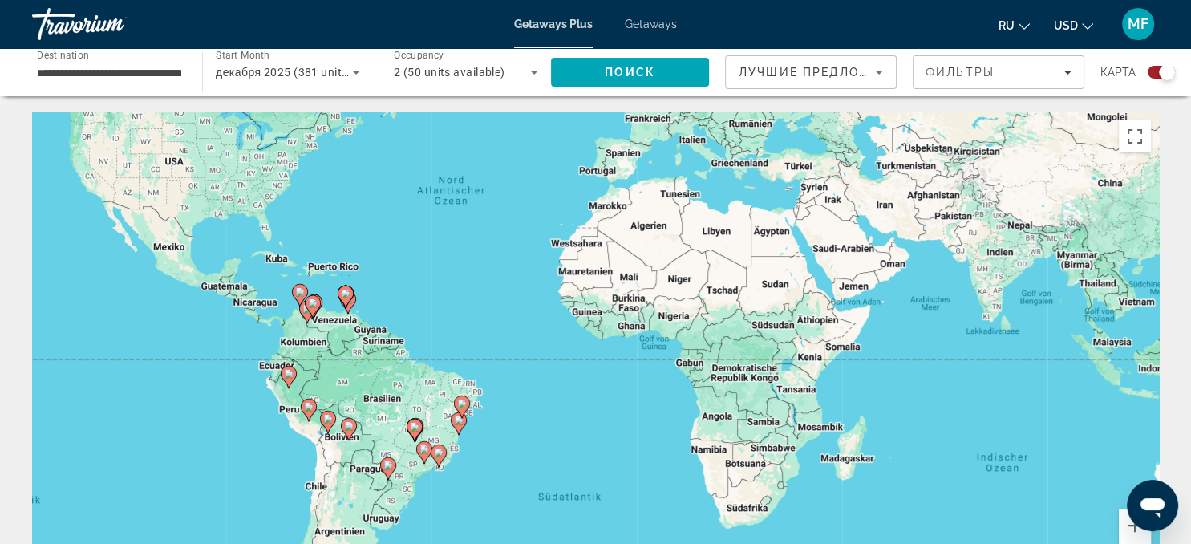
drag, startPoint x: 369, startPoint y: 506, endPoint x: 390, endPoint y: 350, distance: 157.0
click at [390, 350] on div "Um den Modus zum Ziehen mit der Tastatur zu aktivieren, drückst du Alt + Eingab…" at bounding box center [595, 352] width 1127 height 481
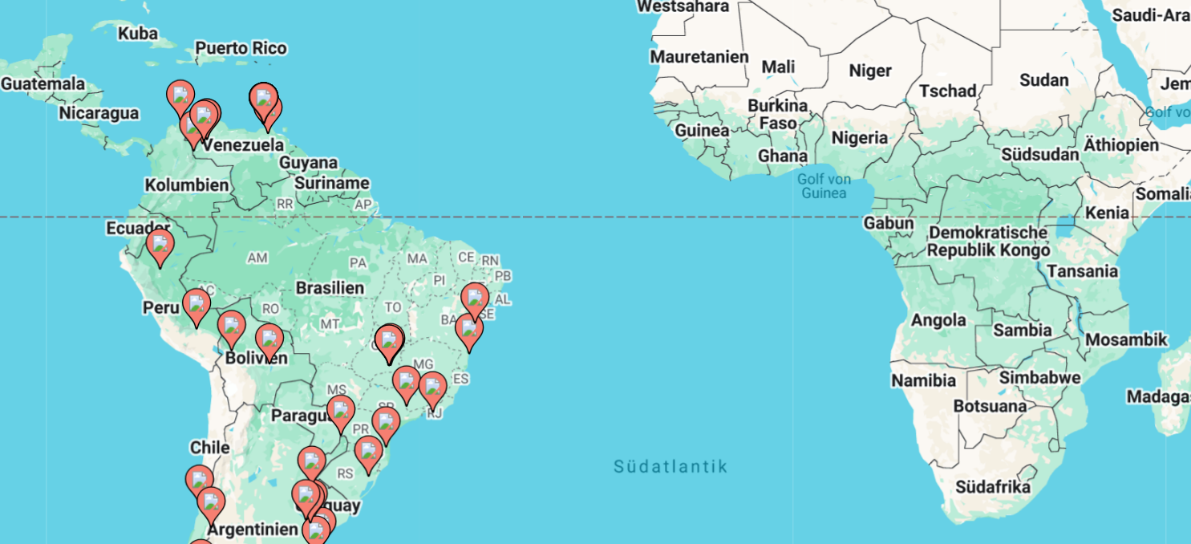
click at [443, 398] on image "Main content" at bounding box center [446, 396] width 10 height 10
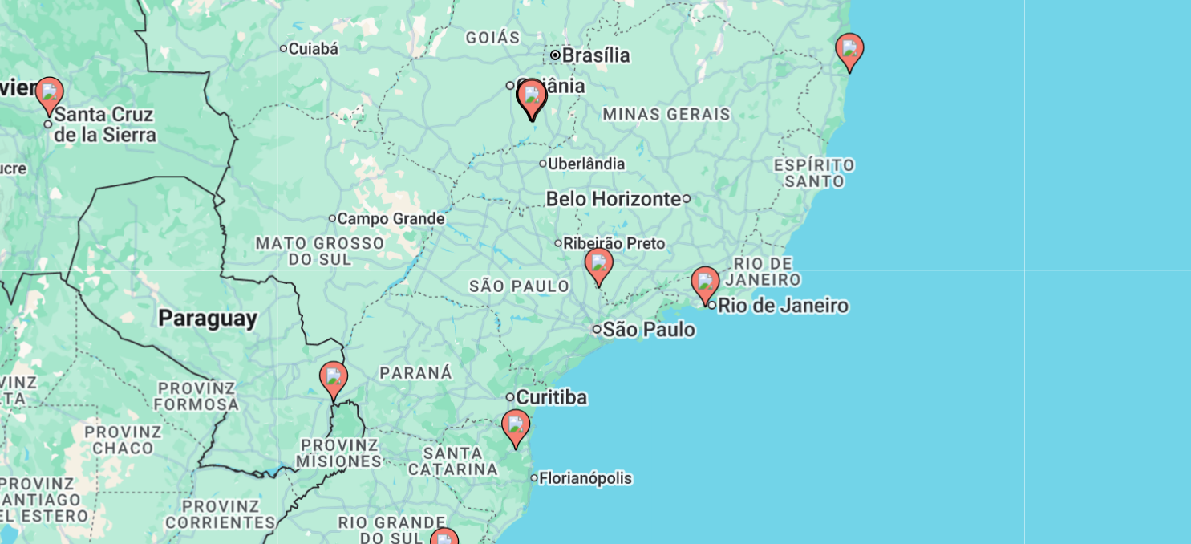
click at [599, 342] on image "Main content" at bounding box center [596, 338] width 10 height 10
type input "**********"
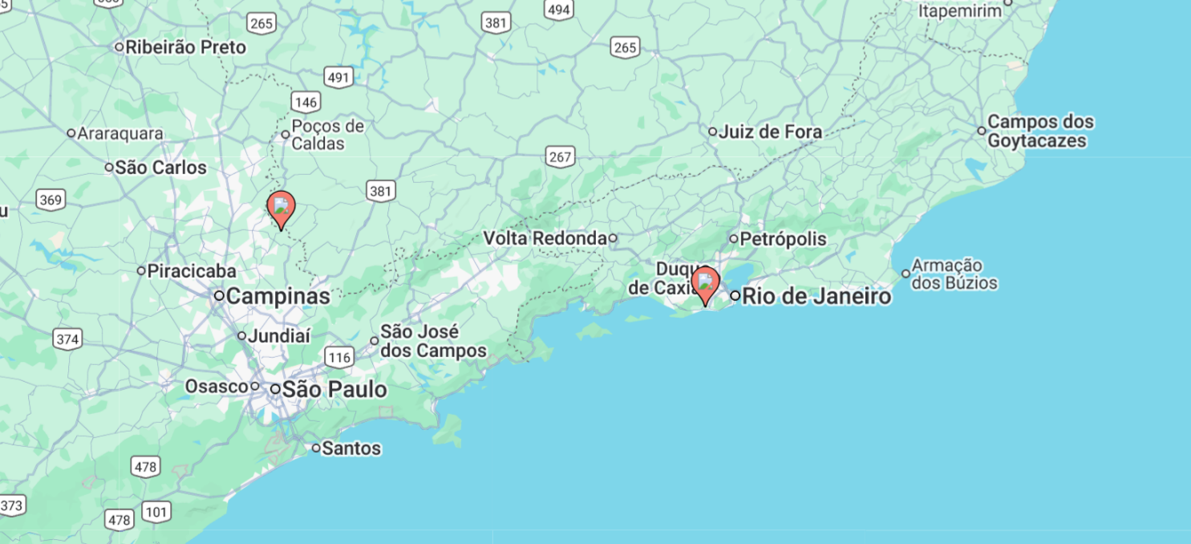
click at [599, 338] on image "Main content" at bounding box center [596, 338] width 10 height 10
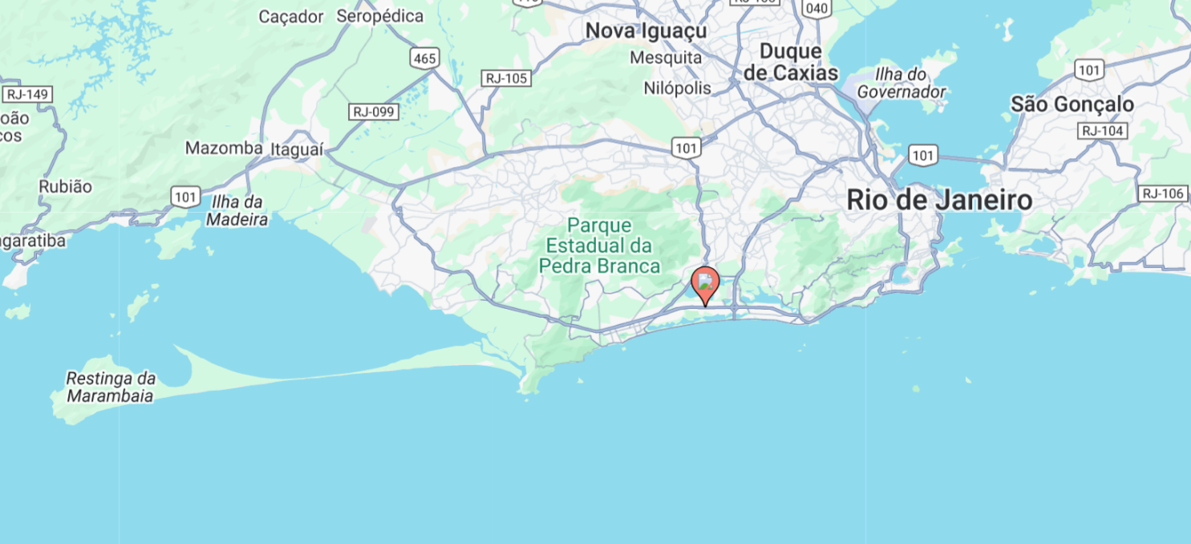
click at [599, 340] on image "Main content" at bounding box center [596, 338] width 10 height 10
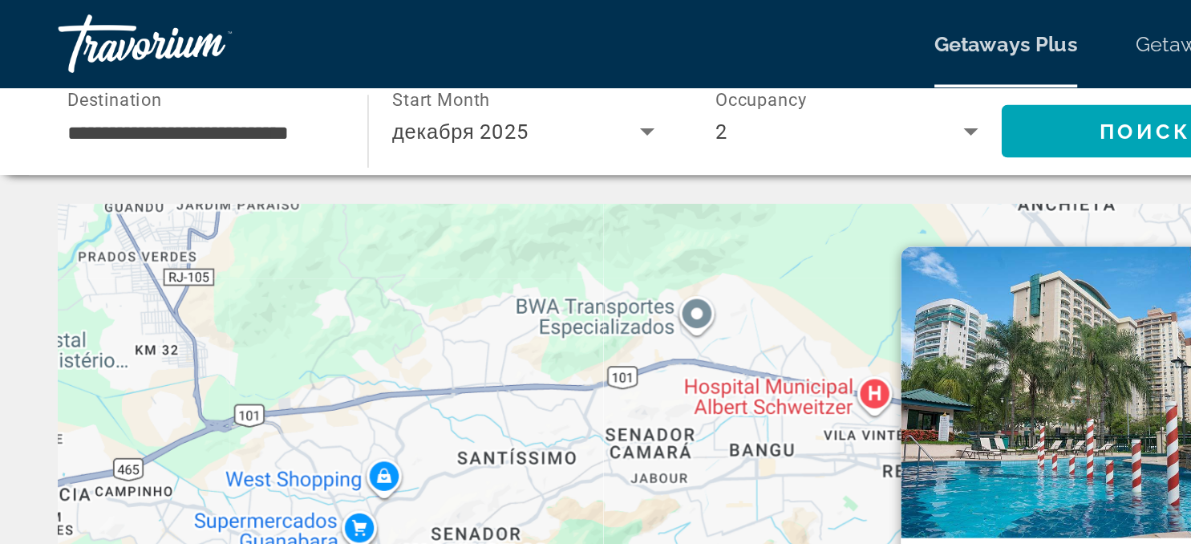
click at [587, 198] on img "Main content" at bounding box center [596, 216] width 200 height 160
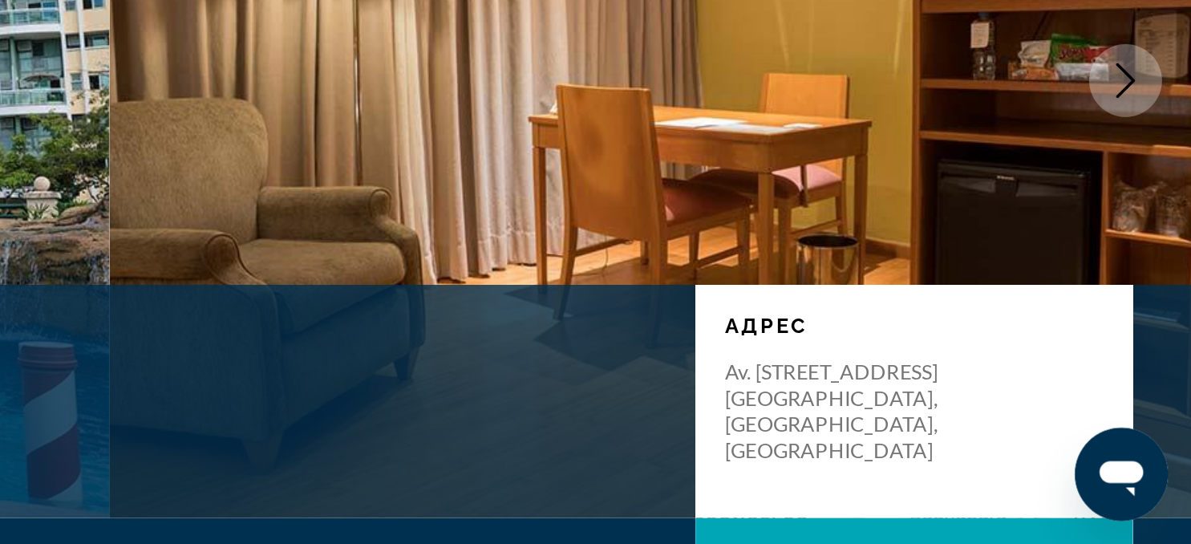
click at [1156, 287] on icon "Next image" at bounding box center [1154, 288] width 19 height 19
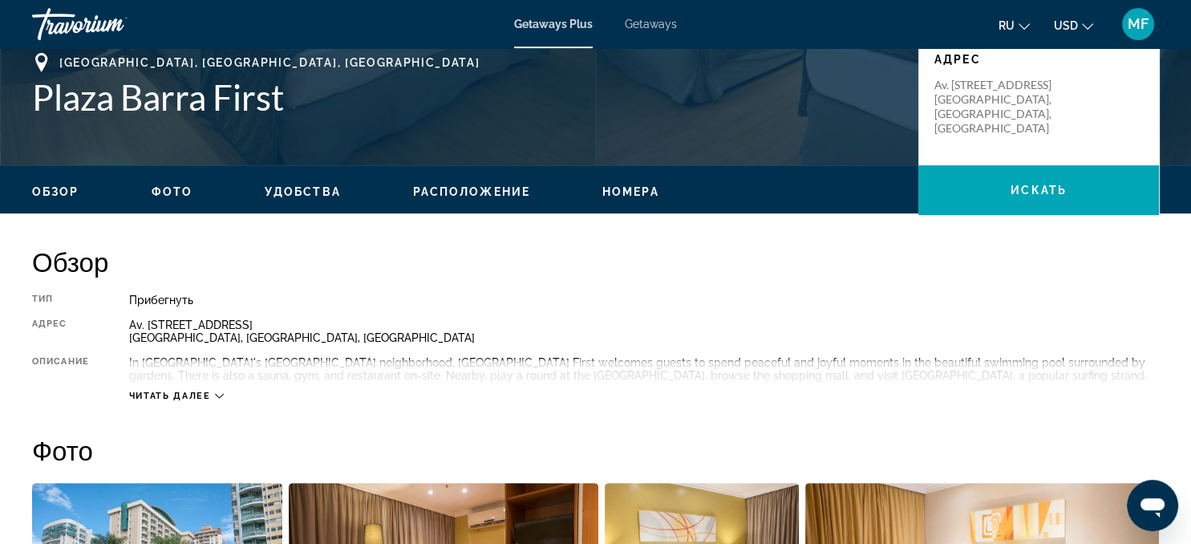
scroll to position [342, 0]
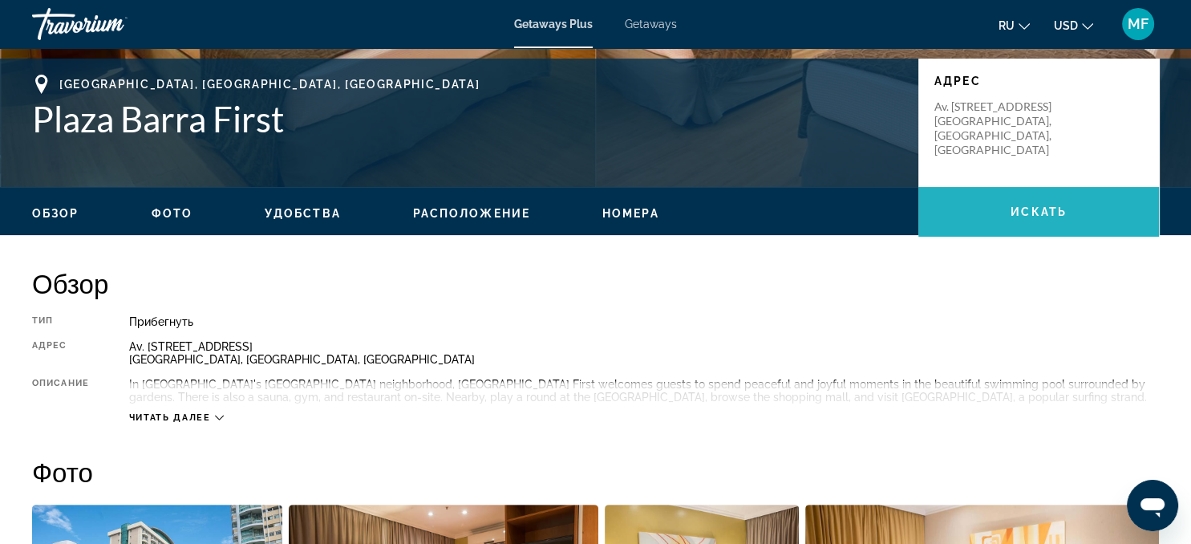
click at [1009, 206] on span "Main content" at bounding box center [1038, 211] width 241 height 38
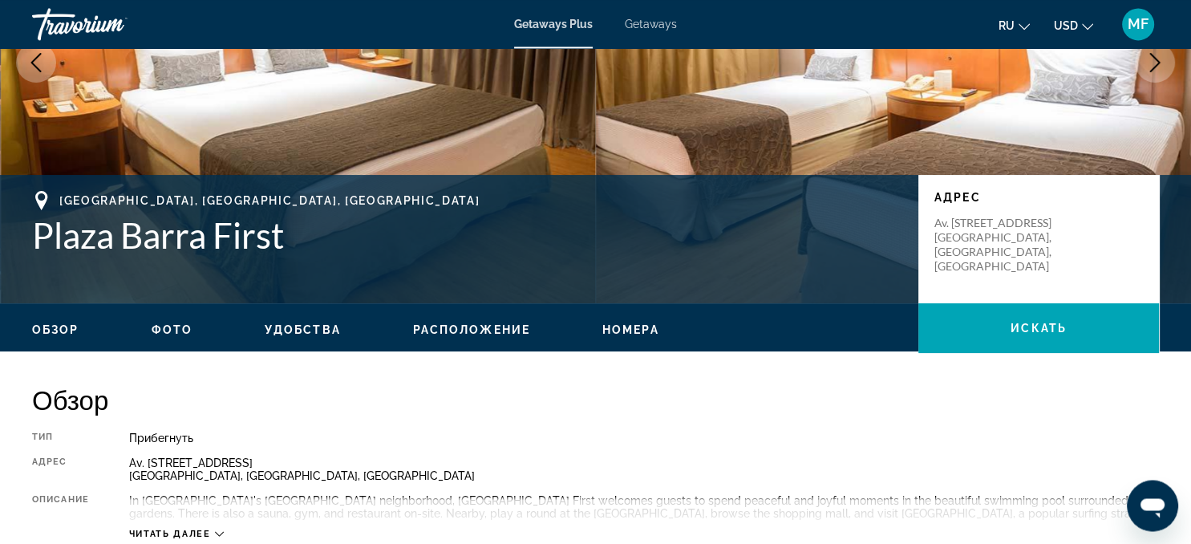
scroll to position [76, 0]
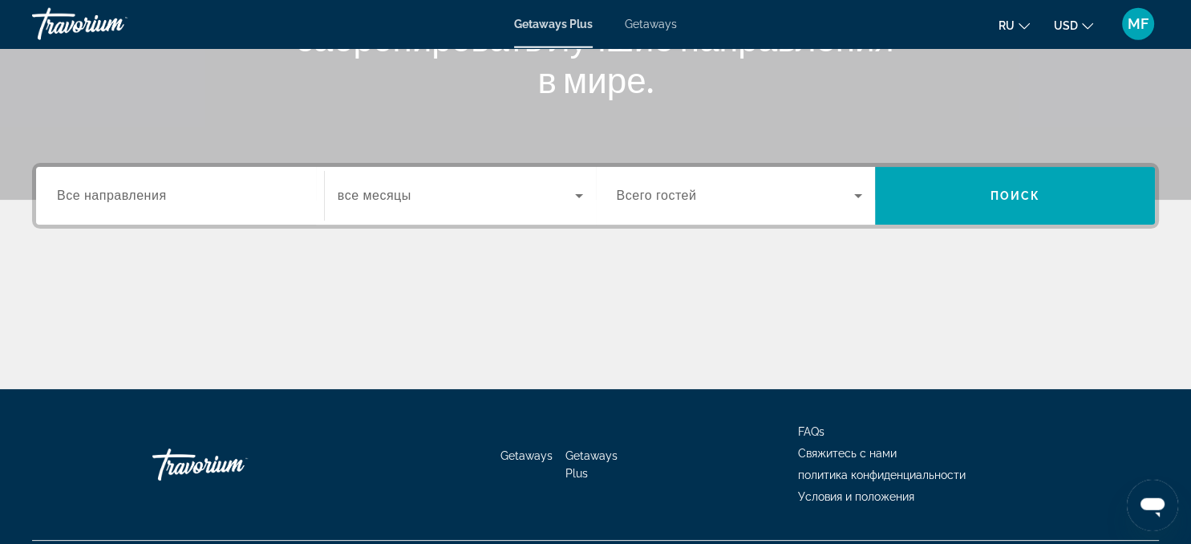
scroll to position [288, 0]
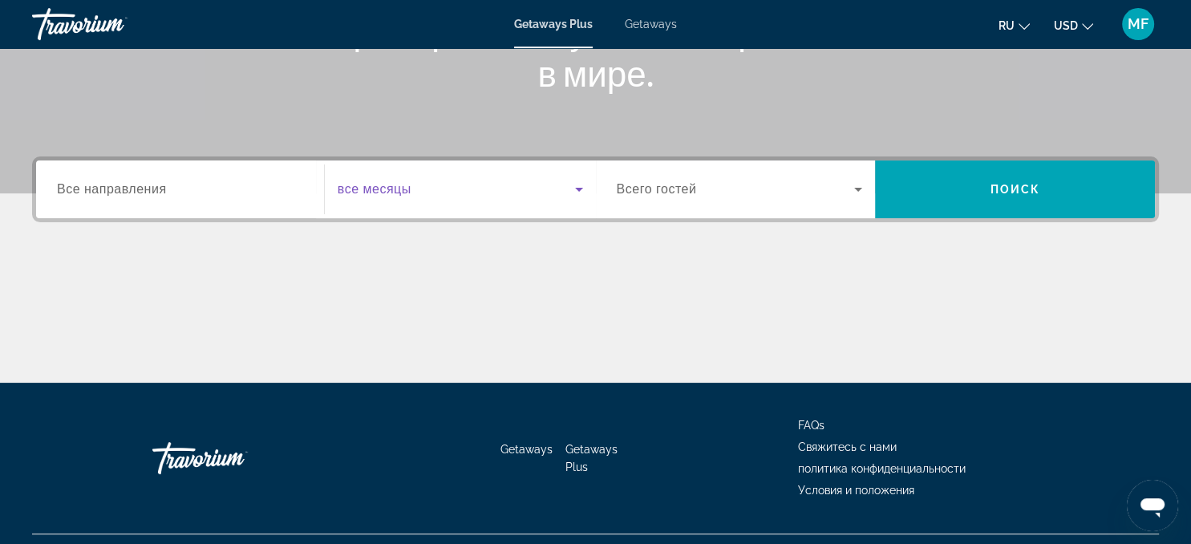
click at [569, 188] on icon "Search widget" at bounding box center [578, 189] width 19 height 19
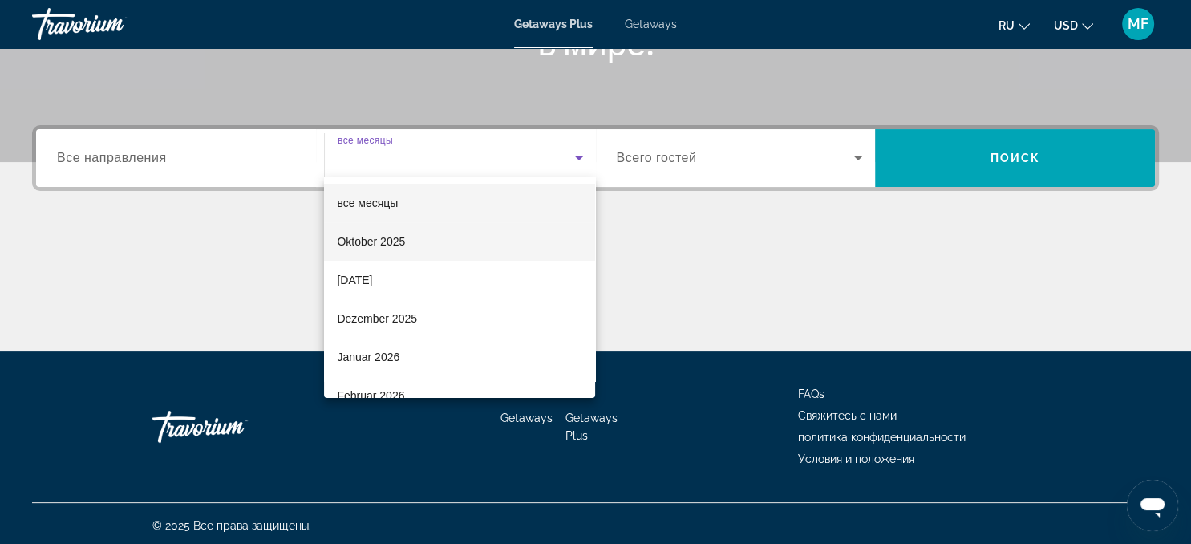
scroll to position [323, 0]
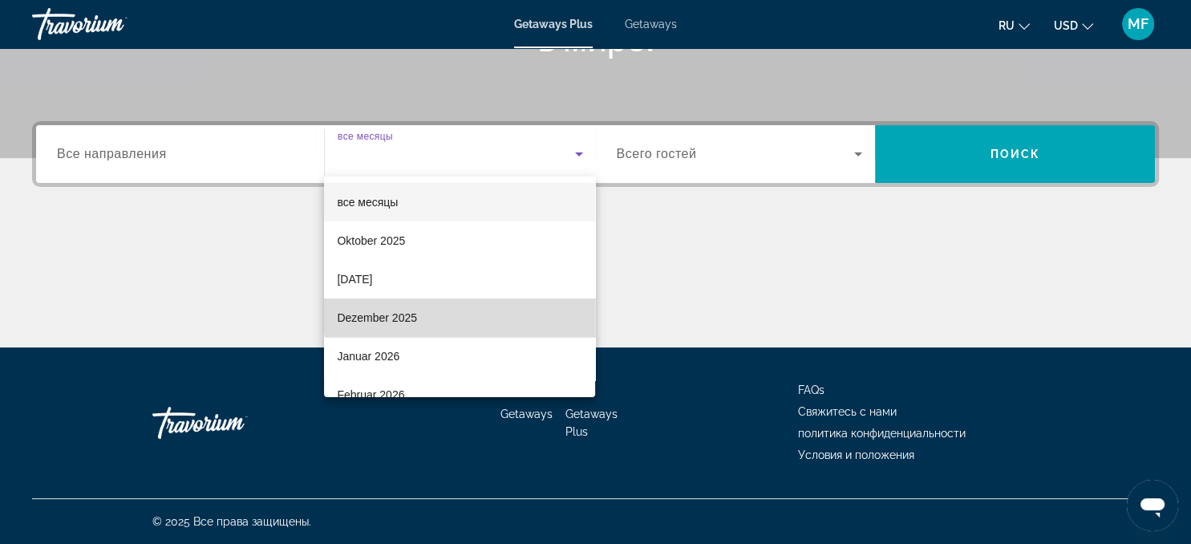
click at [461, 313] on mat-option "Dezember 2025" at bounding box center [459, 317] width 271 height 38
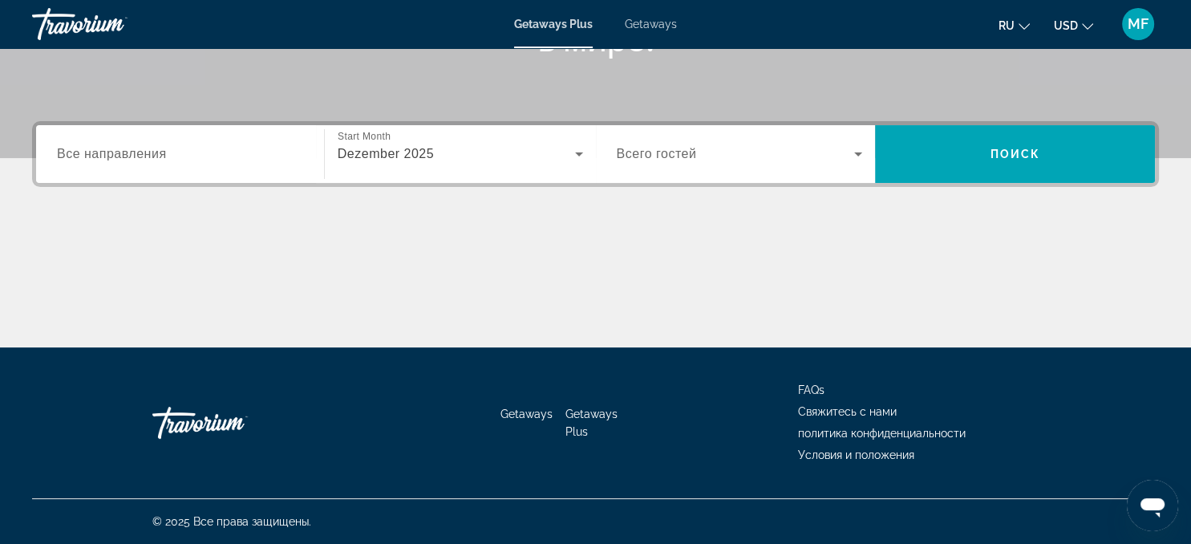
click at [656, 158] on span "Всего гостей" at bounding box center [657, 154] width 80 height 14
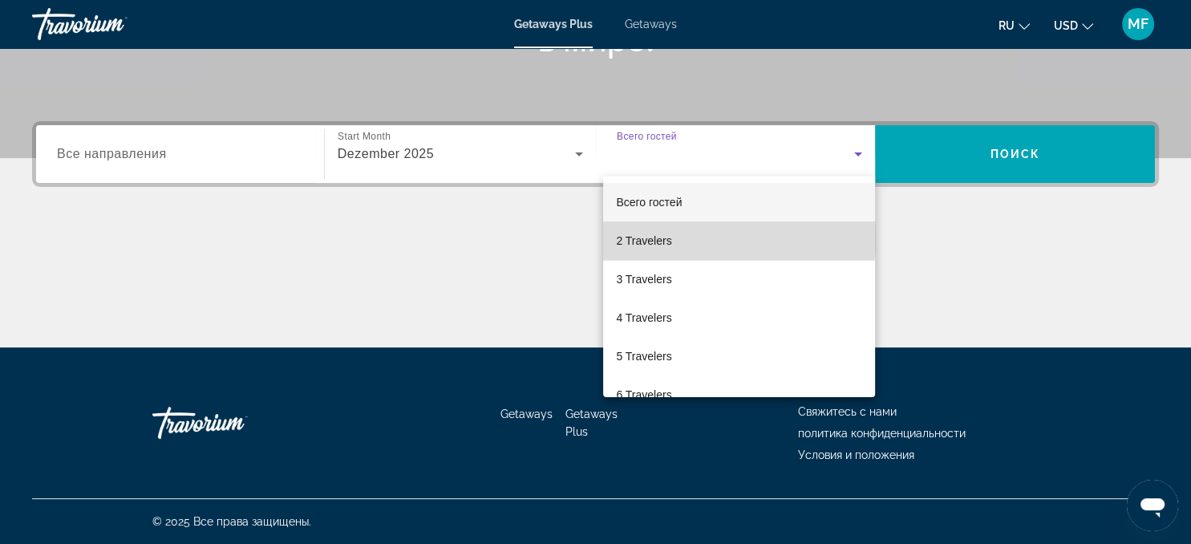
click at [642, 238] on span "2 Travelers" at bounding box center [643, 240] width 55 height 19
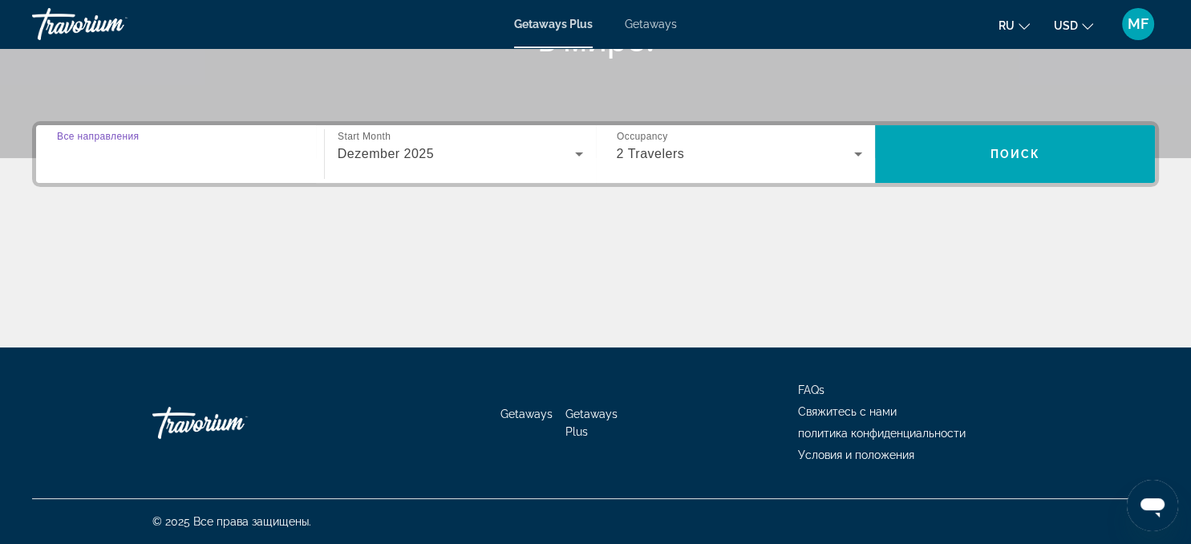
click at [159, 162] on input "Destination Все направления" at bounding box center [180, 154] width 246 height 19
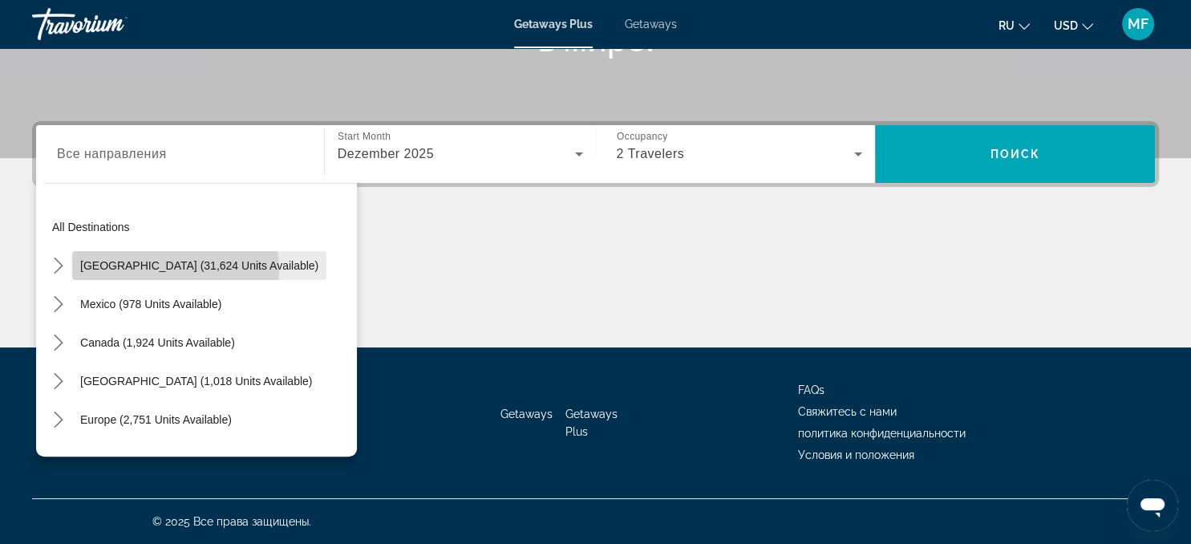
click at [156, 269] on span "[GEOGRAPHIC_DATA] (31,624 units available)" at bounding box center [199, 265] width 238 height 13
type input "**********"
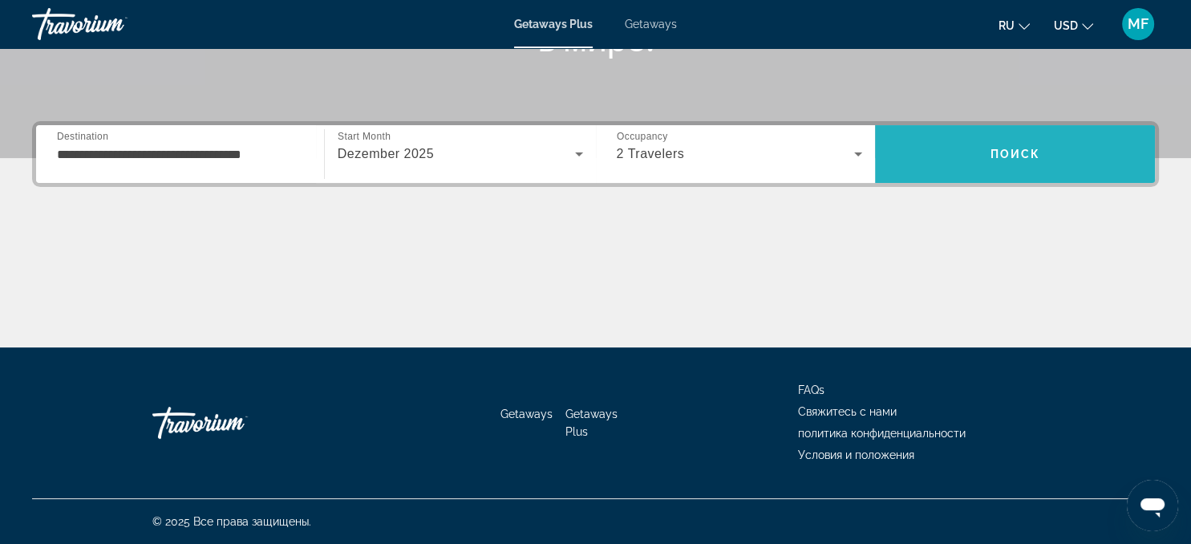
click at [977, 155] on span "Search" at bounding box center [1015, 154] width 280 height 38
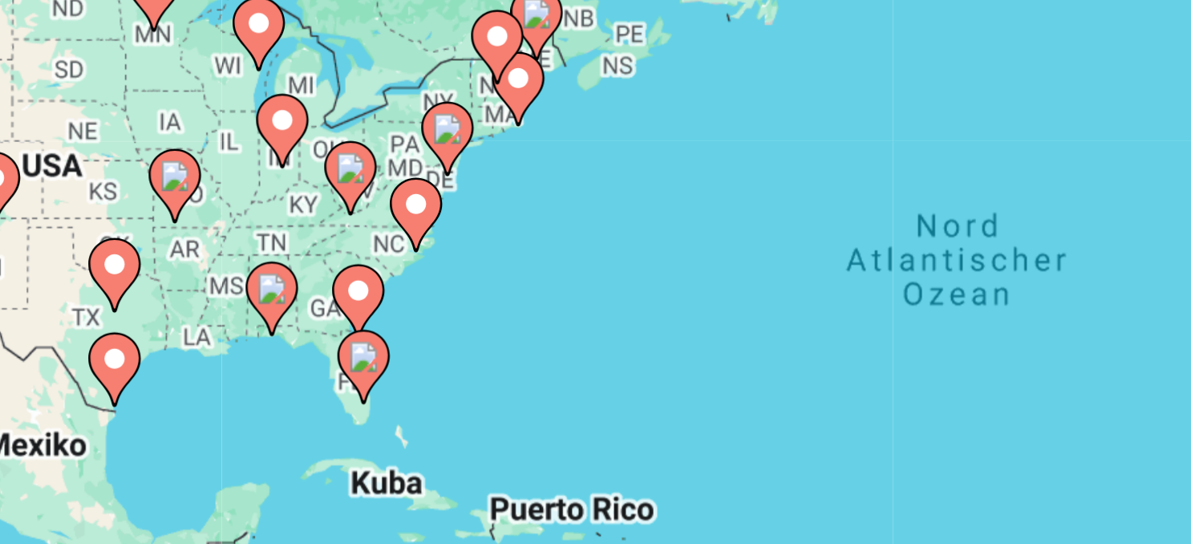
click at [367, 362] on icon "Main content" at bounding box center [365, 360] width 14 height 21
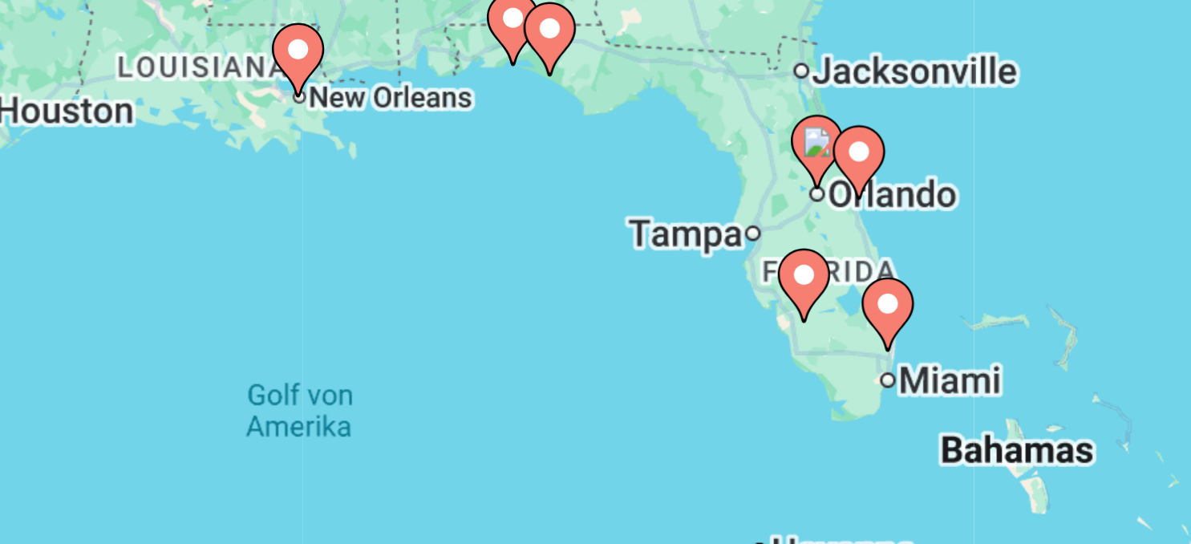
drag, startPoint x: 569, startPoint y: 346, endPoint x: 494, endPoint y: 350, distance: 75.5
click at [494, 350] on div "Um von einem Element zum anderen zu gelangen, drückst du die Pfeiltasten entspr…" at bounding box center [595, 352] width 1127 height 481
click at [525, 346] on image "Main content" at bounding box center [526, 341] width 10 height 10
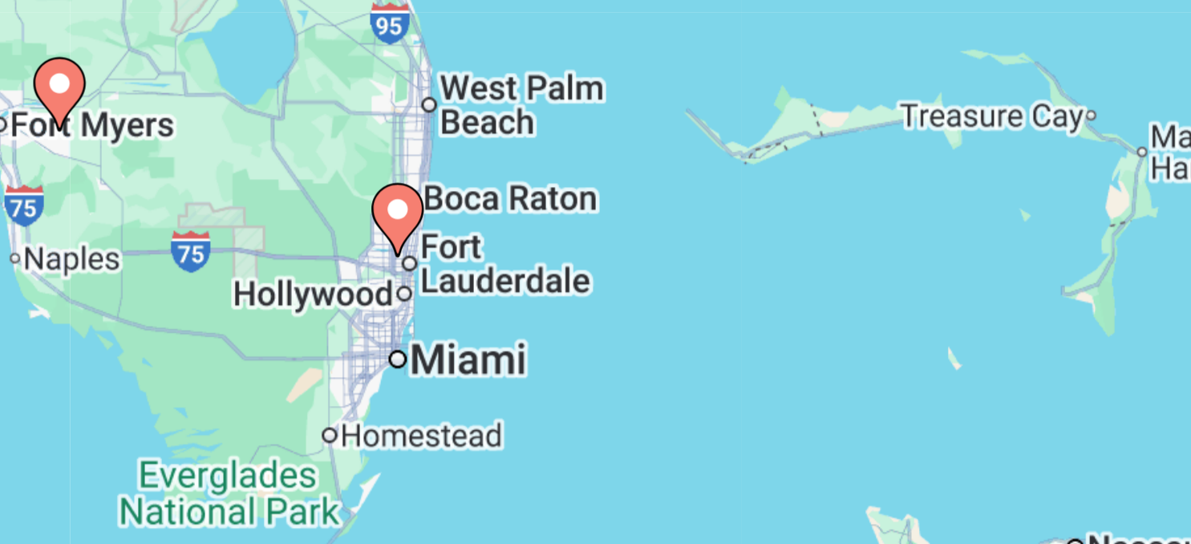
drag, startPoint x: 326, startPoint y: 374, endPoint x: 385, endPoint y: 332, distance: 71.9
click at [385, 332] on div "Um von einem Element zum anderen zu gelangen, drückst du die Pfeiltasten entspr…" at bounding box center [595, 352] width 1127 height 481
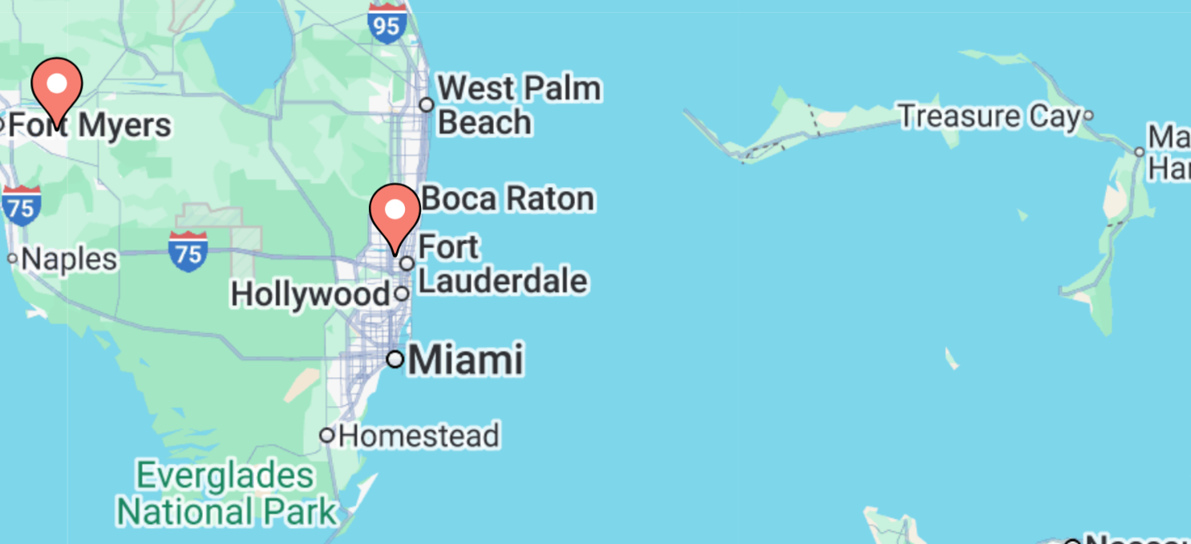
click at [374, 315] on image "Main content" at bounding box center [375, 312] width 10 height 10
type input "**********"
